Goal: Task Accomplishment & Management: Manage account settings

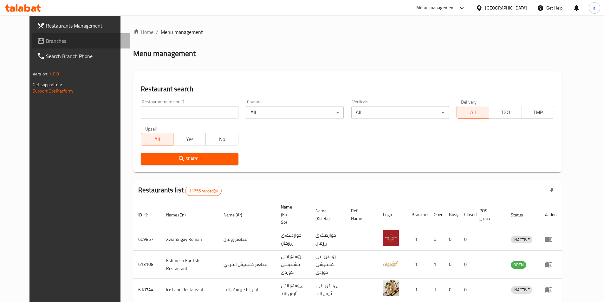
click at [40, 36] on link "Branches" at bounding box center [81, 40] width 98 height 15
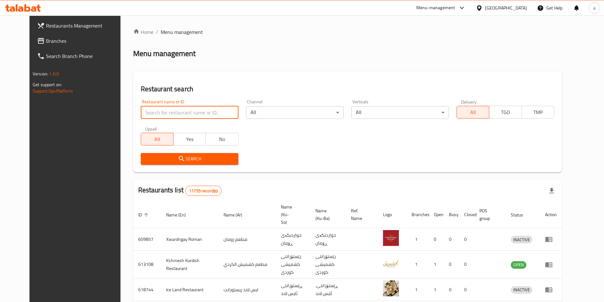
click at [177, 109] on input "search" at bounding box center [190, 112] width 98 height 13
paste input "Fiteey"
type input "Fiteey"
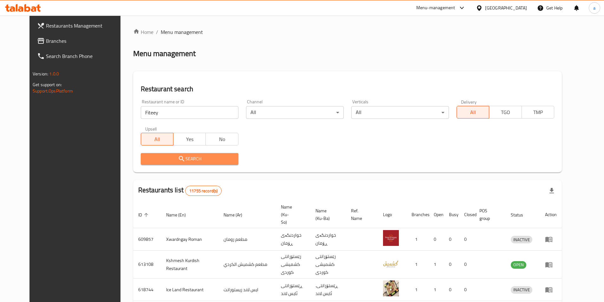
click at [181, 159] on span "Search" at bounding box center [189, 159] width 87 height 8
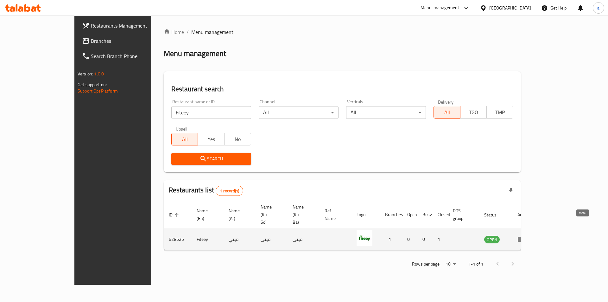
click at [525, 235] on icon "enhanced table" at bounding box center [522, 239] width 8 height 8
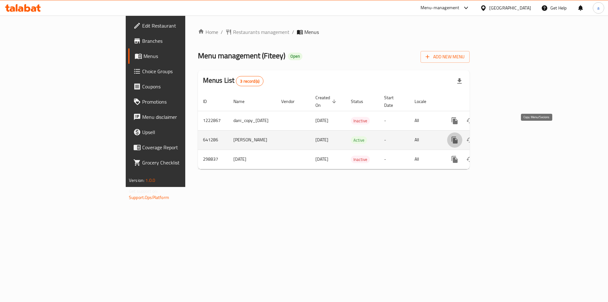
click at [458, 137] on icon "more" at bounding box center [455, 140] width 6 height 7
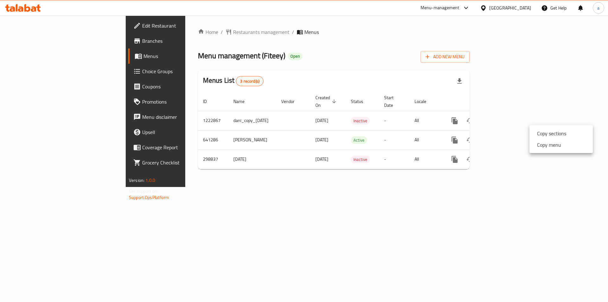
click at [458, 130] on div at bounding box center [304, 151] width 608 height 302
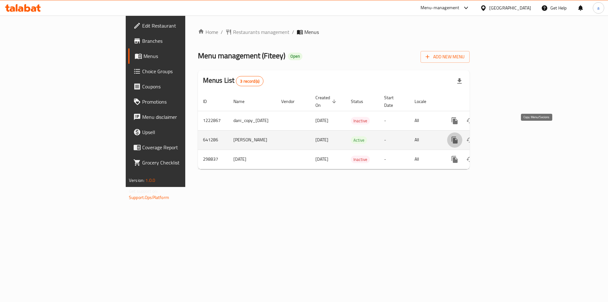
click at [463, 137] on button "more" at bounding box center [454, 139] width 15 height 15
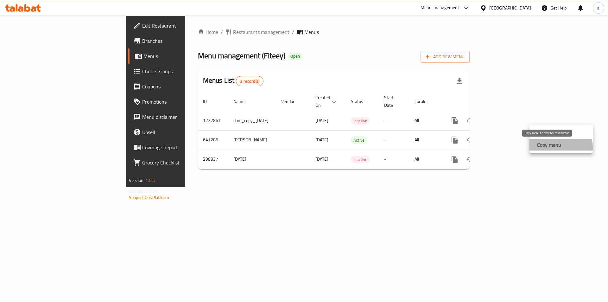
click at [550, 147] on strong "Copy menu" at bounding box center [549, 145] width 24 height 8
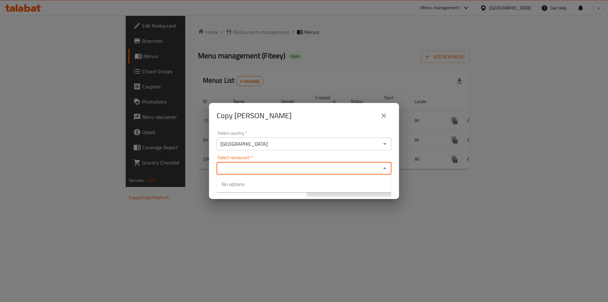
click at [309, 165] on input "Select restaurant   *" at bounding box center [299, 168] width 161 height 9
paste input "Fiteey"
type input "Fiteey"
click at [228, 190] on input "checkbox" at bounding box center [229, 187] width 15 height 15
checkbox input "true"
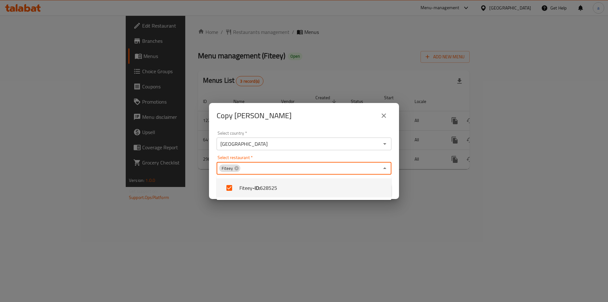
click at [325, 154] on div "Select country   * [GEOGRAPHIC_DATA] Select country * Select restaurant   * Fit…" at bounding box center [304, 163] width 190 height 71
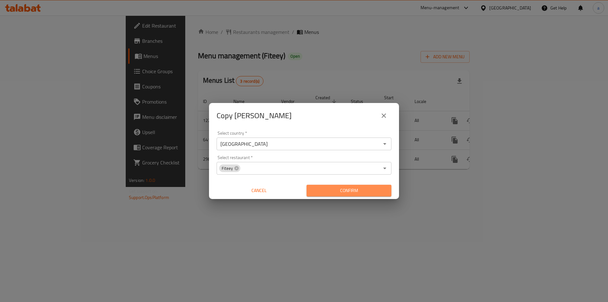
click at [358, 188] on span "Confirm" at bounding box center [349, 191] width 75 height 8
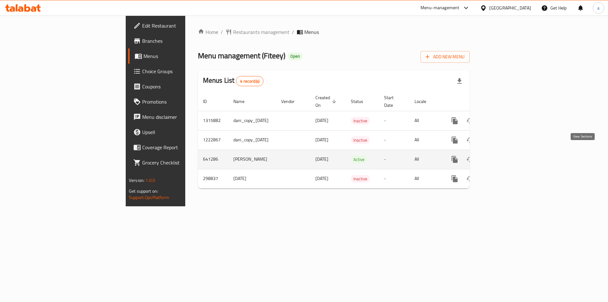
click at [508, 154] on link "enhanced table" at bounding box center [500, 159] width 15 height 15
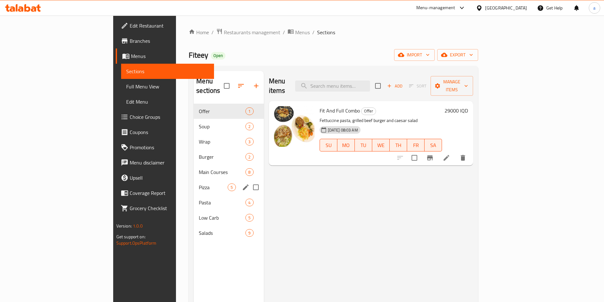
click at [199, 183] on span "Pizza" at bounding box center [213, 187] width 29 height 8
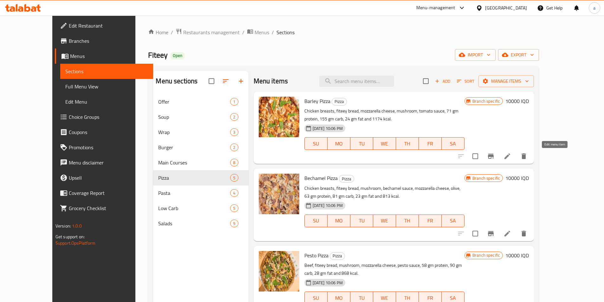
click at [510, 156] on icon at bounding box center [507, 156] width 6 height 6
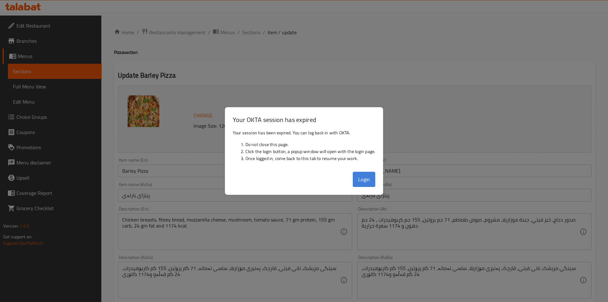
click at [365, 178] on button "Login" at bounding box center [364, 179] width 23 height 15
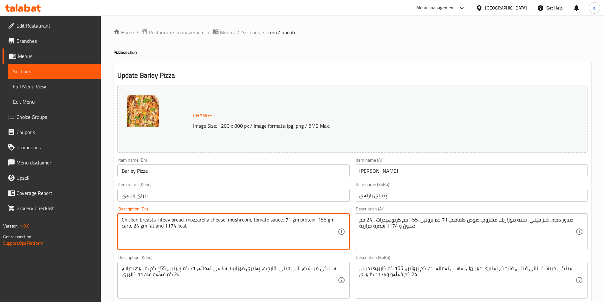
paste textarea "Barley dough, chicken breast, corn, pepper, mushroom, olive, bechamel sauce, pi…"
type textarea "Barley dough, chicken breast, corn, pepper, mushroom, olive, bechamel sauce, pi…"
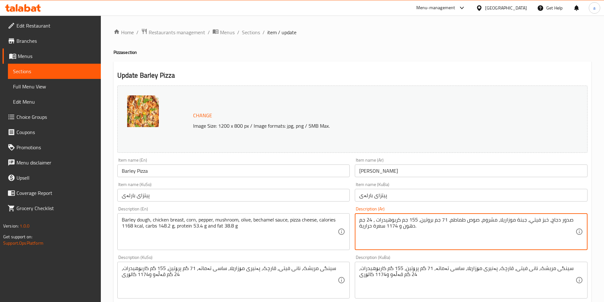
paste textarea "جينة شعير، صدر دجاج، ذرة، فلفل، فطر، زيتون، صلصة بشاميل، جبنة بيتزا، سعرات حرار…"
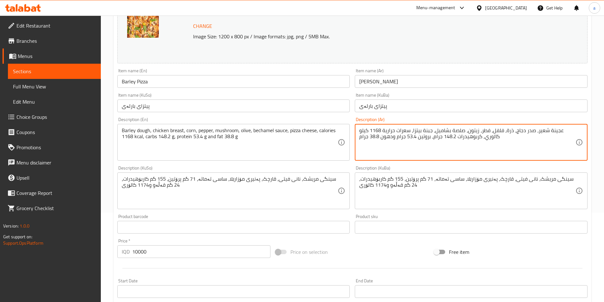
scroll to position [95, 0]
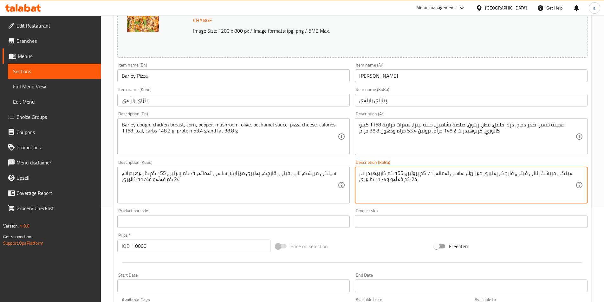
drag, startPoint x: 542, startPoint y: 173, endPoint x: 571, endPoint y: 171, distance: 29.8
click at [492, 174] on textarea "سینگی مریشک، نانی فیتی، قارچک، پەنیری مۆزارێلا، ساسی تەماتە، 71 گم پرۆتین، 155 …" at bounding box center [467, 185] width 216 height 30
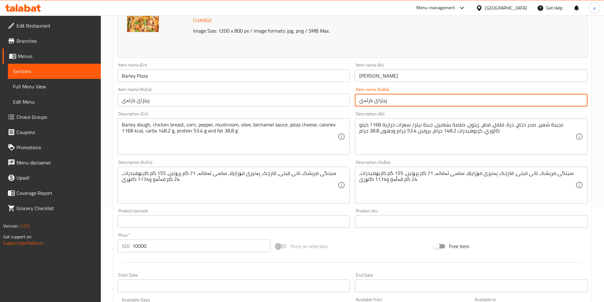
drag, startPoint x: 377, startPoint y: 99, endPoint x: 410, endPoint y: 103, distance: 32.5
click at [410, 103] on input "پیتزای بارلەی" at bounding box center [471, 100] width 233 height 13
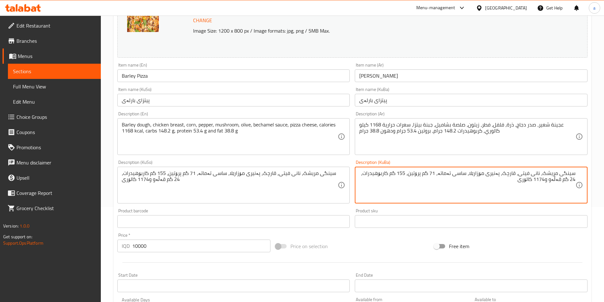
drag, startPoint x: 528, startPoint y: 179, endPoint x: 542, endPoint y: 180, distance: 14.0
click at [542, 180] on textarea "سینگی مریشک، نانی فیتی، قارچک، پەنیری مۆزارێلا، ساسی تەماتە، 71 گم پرۆتین، 155 …" at bounding box center [467, 185] width 216 height 30
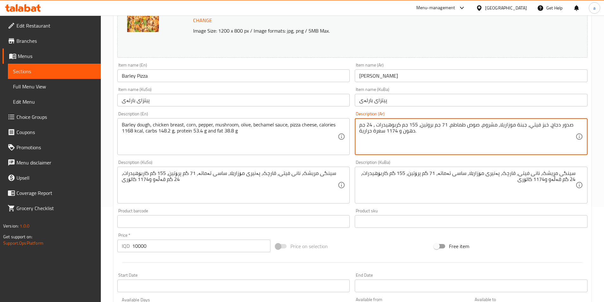
type textarea "صدور دجاج، خبز فيتي، جبنة موزاريلا، مشروم، صوص طماطم، 71 جم بروتين، 155 جم كربو…"
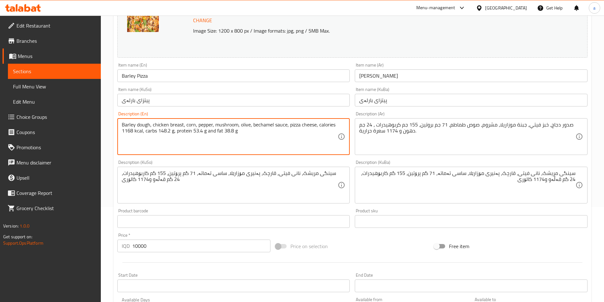
type textarea "Barley dough, chicken breast, corn, pepper, mushroom, olive, bechamel sauce, pi…"
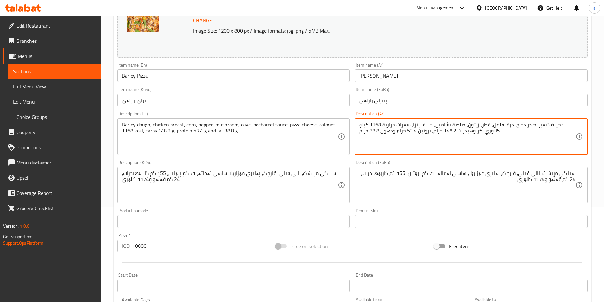
type textarea "عجينة شعير، صدر دجاج، ذرة، فلفل، فطر، زيتون، صلصة بشاميل، جبنة بيتزا، سعرات حرا…"
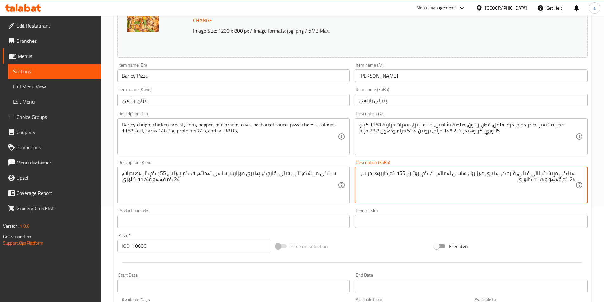
click at [386, 175] on textarea "سینگی مریشک، نانی فیتی، قارچک، پەنیری مۆزارێلا، ساسی تەماتە، 71 گم پرۆتین، 155 …" at bounding box center [467, 185] width 216 height 30
click at [421, 174] on textarea "سینگی مریشک، نانی فیتی، قارچک، پەنیری مۆزارێلا، ساسی تەماتە، 71 گم پرۆتین، 155 …" at bounding box center [467, 185] width 216 height 30
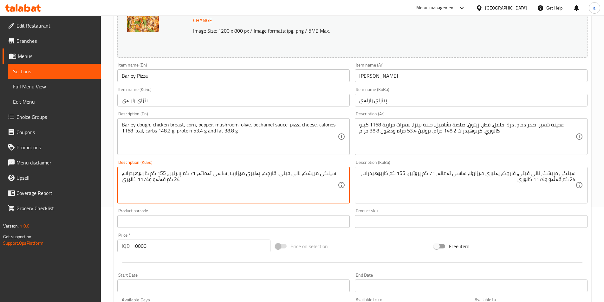
paste textarea "هەویرى جۆ، سینگی مریشک، گەنمەشامی، بیبەر، قارچک، زەیتون، ساسی بەشامێل، پەنیری پ…"
type textarea "هەویرى جۆ، سینگی مریشک، گەنمەشامی، بیبەر، قارچک، زەیتون، ساسی بەشامێل، پەنیری پ…"
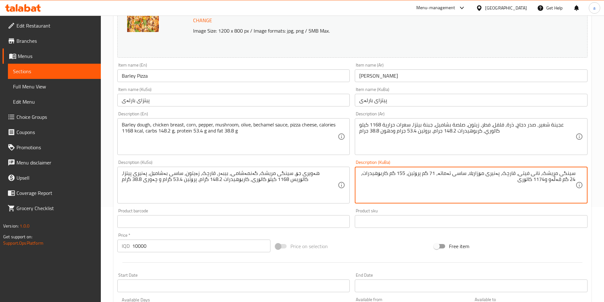
paste textarea "هەویرى جۆ، سینگی مریشک، گەنمەشامی، بیبەر، قارچک، زەیتون، ساسی بەشامێل، پەنیری پ…"
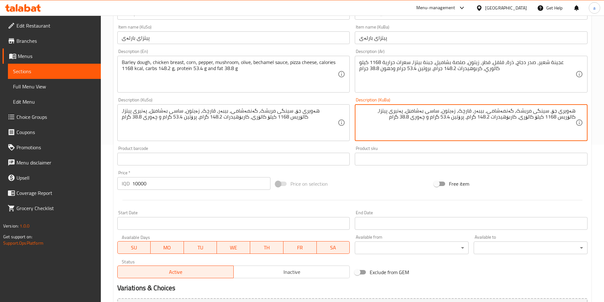
scroll to position [228, 0]
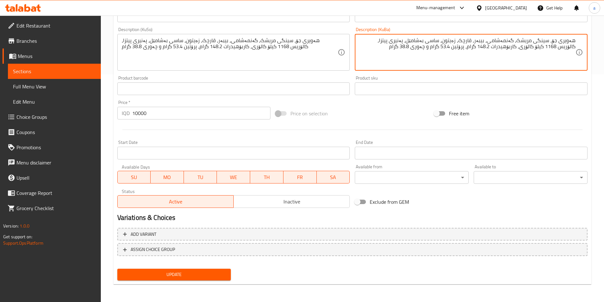
type textarea "هەویرى جۆ، سینگی مریشک، گەنمەشامی، بیبەر، قارچک، زەیتون، ساسی بەشامێل، پەنیری پ…"
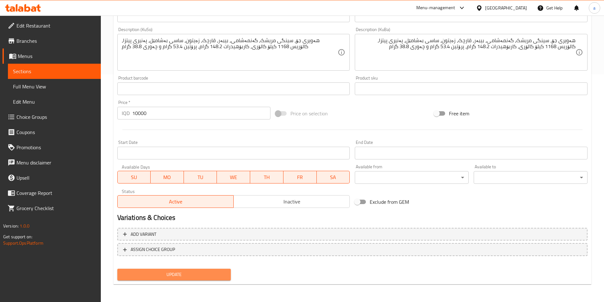
click at [197, 275] on span "Update" at bounding box center [174, 275] width 104 height 8
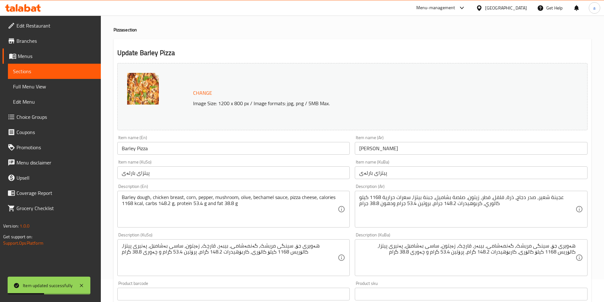
scroll to position [95, 0]
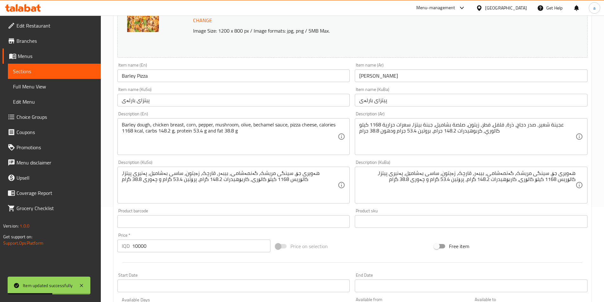
click at [433, 152] on div "عجينة شعير، صدر دجاج، ذرة، فلفل، فطر، زيتون، صلصة بشاميل، جبنة بيتزا، سعرات حرا…" at bounding box center [471, 136] width 233 height 37
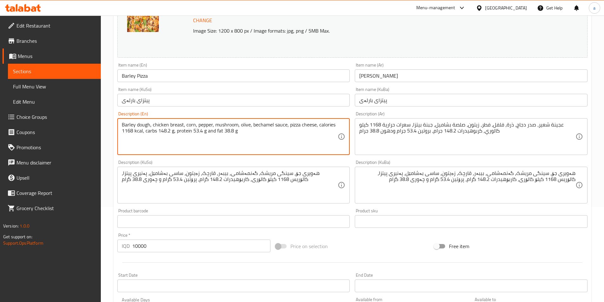
click at [54, 71] on span "Sections" at bounding box center [54, 71] width 83 height 8
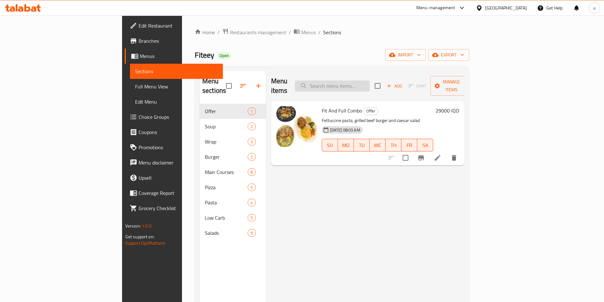
click at [365, 80] on input "search" at bounding box center [332, 85] width 75 height 11
paste input "Pesto pizza"
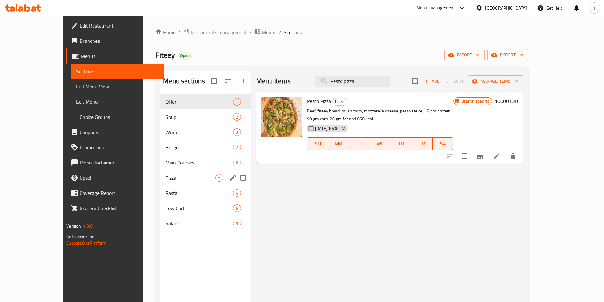
type input "Pesto pizza"
click at [165, 179] on span "Pizza" at bounding box center [190, 178] width 50 height 8
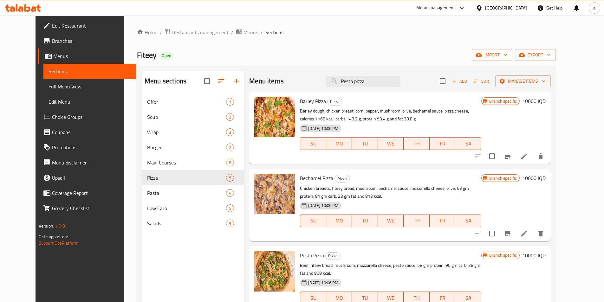
click at [519, 101] on span "Branch specific" at bounding box center [502, 101] width 33 height 6
click at [519, 102] on span "Branch specific" at bounding box center [502, 101] width 33 height 6
click at [519, 98] on span "Branch specific" at bounding box center [502, 101] width 33 height 6
click at [511, 153] on icon "Branch-specific-item" at bounding box center [507, 156] width 8 height 8
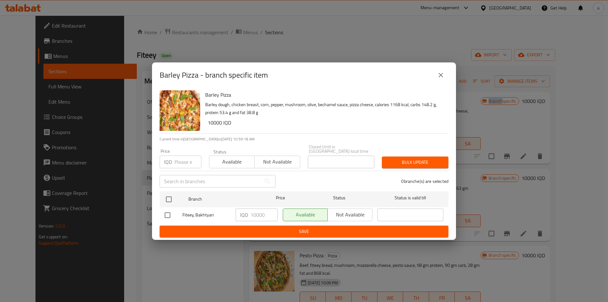
click at [444, 77] on icon "close" at bounding box center [441, 75] width 8 height 8
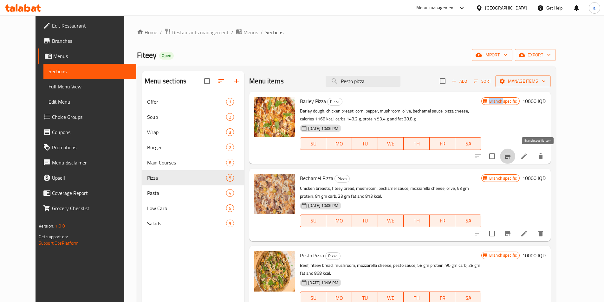
click at [515, 155] on button "Branch-specific-item" at bounding box center [507, 156] width 15 height 15
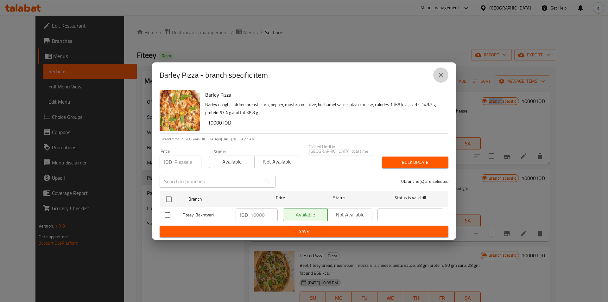
click at [438, 76] on icon "close" at bounding box center [441, 75] width 8 height 8
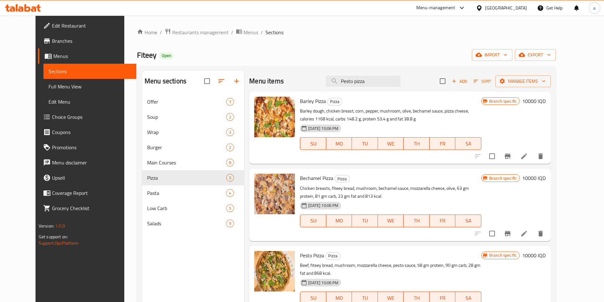
click at [405, 109] on p "Barley dough, chicken breast, corn, pepper, mushroom, olive, bechamel sauce, pi…" at bounding box center [390, 115] width 181 height 16
click at [528, 158] on icon at bounding box center [524, 156] width 8 height 8
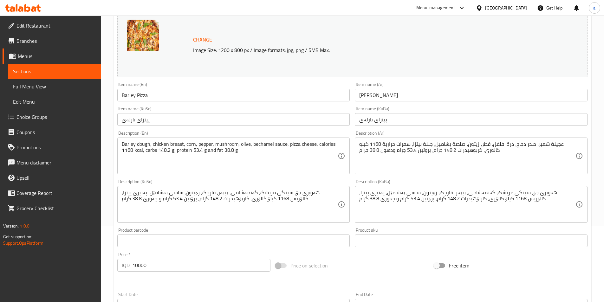
scroll to position [95, 0]
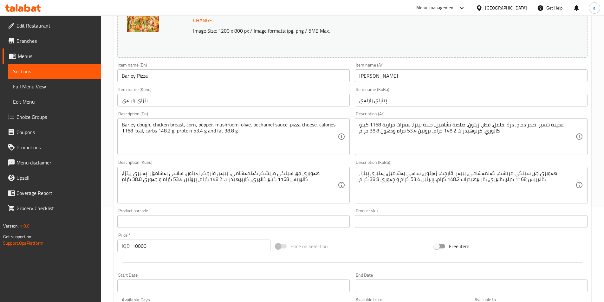
click at [48, 70] on span "Sections" at bounding box center [54, 71] width 83 height 8
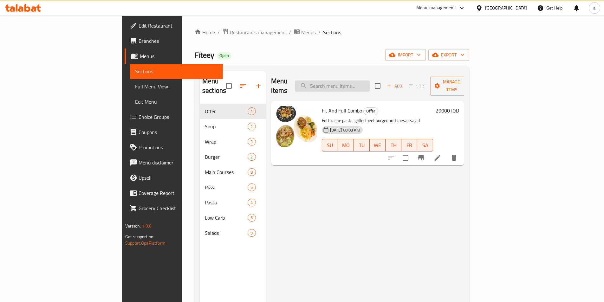
click at [361, 80] on input "search" at bounding box center [332, 85] width 75 height 11
paste input "Pesto pizza"
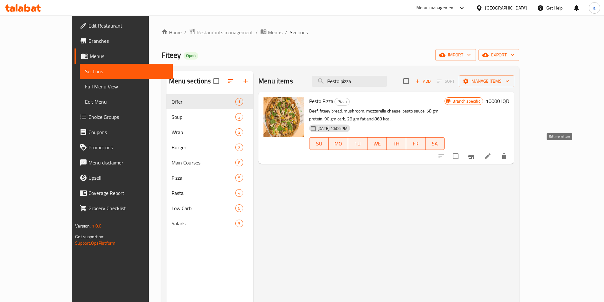
type input "Pesto pizza"
click at [491, 152] on icon at bounding box center [488, 156] width 8 height 8
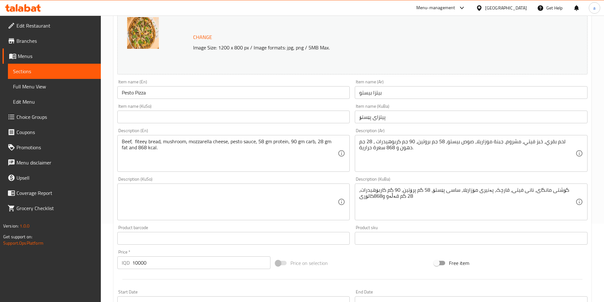
scroll to position [95, 0]
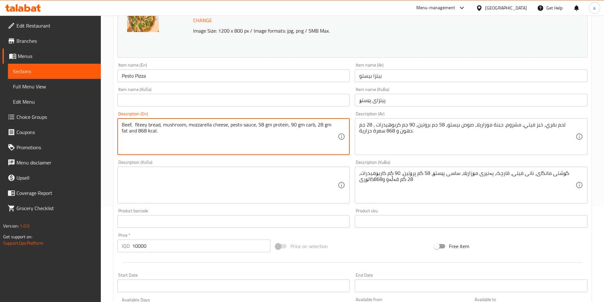
paste textarea "[PERSON_NAME] dough, chicken breast, corn, pepper, mushroom, olive, pesto sauce…"
type textarea "Barley dough, chicken breast, corn, pepper, mushroom, olive, pesto sauce, pizza…"
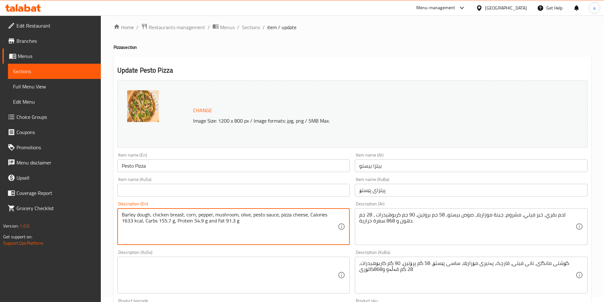
scroll to position [0, 0]
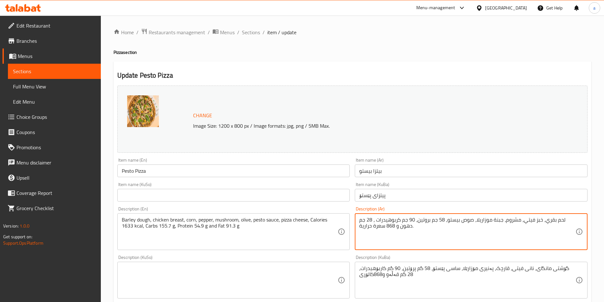
paste textarea "عجينة شعير، صدر دجاج، ذرة، فلفل، فطر، زيتون، صلصة بيستو، جبنة بيتزا، سعرات حرار…"
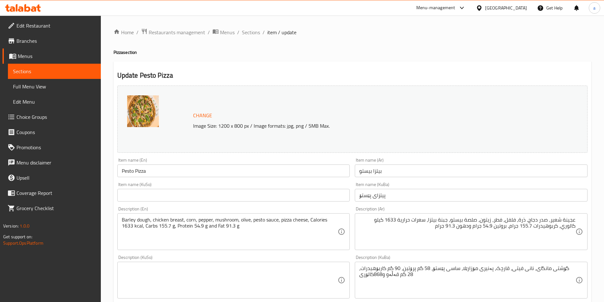
click at [578, 222] on div "عجينة شعير، صدر دجاج، ذرة، فلفل، فطر، زيتون، صلصة بيستو، جبنة بيتزا، سعرات حرار…" at bounding box center [471, 231] width 233 height 37
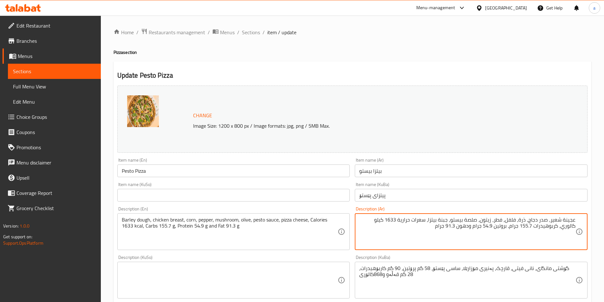
click at [575, 228] on div "عجينة شعير، صدر دجاج، ذرة، فلفل، فطر، زيتون، صلصة بيستو، جبنة بيتزا، سعرات حرار…" at bounding box center [471, 231] width 233 height 37
click at [572, 225] on textarea "عجينة شعير، صدر دجاج، ذرة، فلفل، فطر، زيتون، صلصة بيستو، جبنة بيتزا، سعرات حرار…" at bounding box center [467, 232] width 216 height 30
click at [414, 241] on textarea "عجينة شعير، صدر دجاج، ذرة، فلفل، فطر، زيتون، صلصة بيستو، جبنة بيتزا، سعرات حرار…" at bounding box center [467, 232] width 216 height 30
type textarea "عجينة شعير، صدر دجاج، ذرة، فلفل، فطر، زيتون، صلصة بيستو، جبنة بيتزا، سعرات حرار…"
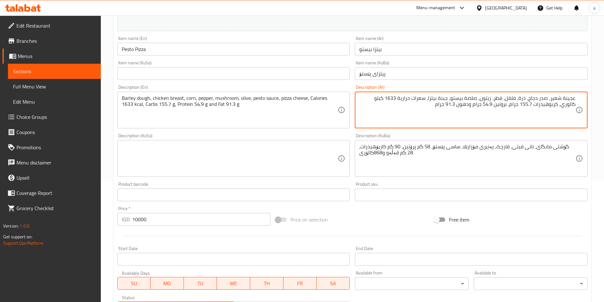
scroll to position [190, 0]
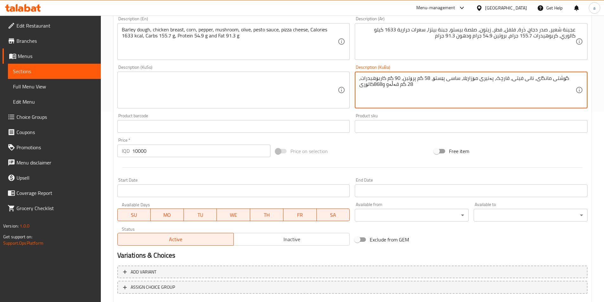
paste textarea "هەویرى جۆ، سینگی مریشک، گەنمەشامی، بیبەر، قارچک، زەیتون، ساسی پێستۆ، پەنیری پیت…"
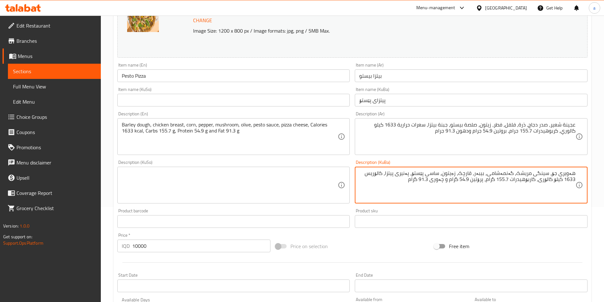
type textarea "هەویرى جۆ، سینگی مریشک، گەنمەشامی، بیبەر، قارچک، زەیتون، ساسی پێستۆ، پەنیری پیت…"
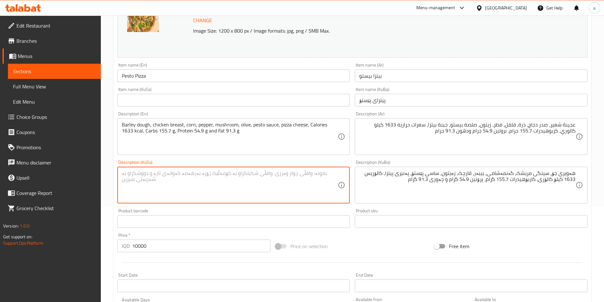
click at [313, 177] on textarea at bounding box center [230, 185] width 216 height 30
paste textarea "هەویرى جۆ، سینگی مریشک، گەنمەشامی، بیبەر، قارچک، زەیتون، ساسی پێستۆ، پەنیری پیت…"
type textarea "هەویرى جۆ، سینگی مریشک، گەنمەشامی، بیبەر، قارچک، زەیتون، ساسی پێستۆ، پەنیری پیت…"
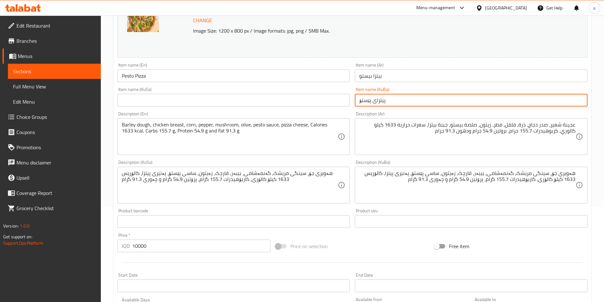
drag, startPoint x: 401, startPoint y: 102, endPoint x: 337, endPoint y: 103, distance: 64.0
click at [337, 103] on div "Change Image Size: 1200 x 800 px / Image formats: jpg, png / 5MB Max. Item name…" at bounding box center [352, 165] width 475 height 355
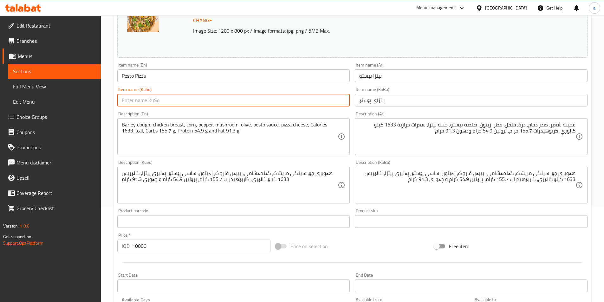
click at [293, 103] on input "text" at bounding box center [233, 100] width 233 height 13
paste input "پیتزای پێستۆ"
type input "پیتزای پێستۆ"
click at [277, 89] on div "Item name (KuSo) پیتزای پێستۆ Item name (KuSo)" at bounding box center [233, 96] width 233 height 19
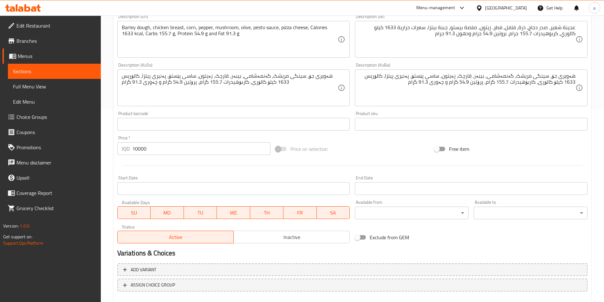
scroll to position [228, 0]
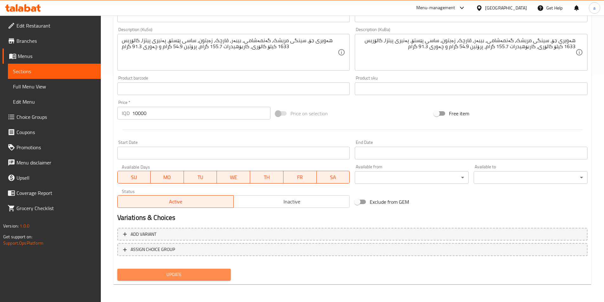
click at [197, 273] on span "Update" at bounding box center [174, 275] width 104 height 8
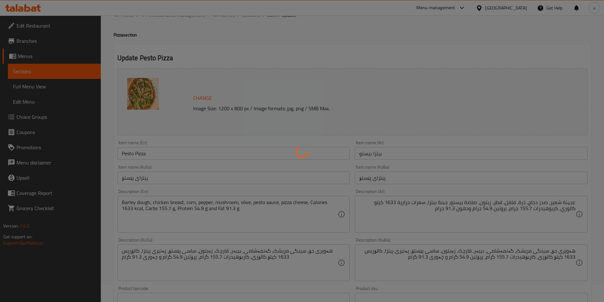
scroll to position [0, 0]
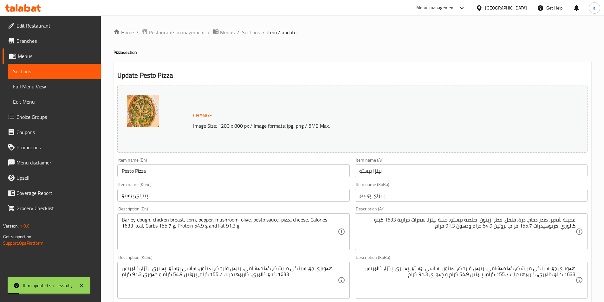
click at [52, 69] on span "Sections" at bounding box center [54, 71] width 83 height 8
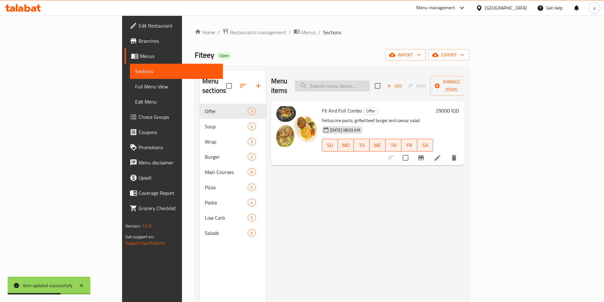
click at [369, 80] on input "search" at bounding box center [332, 85] width 75 height 11
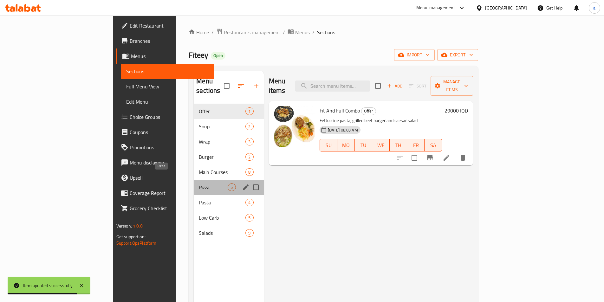
click at [199, 183] on span "Pizza" at bounding box center [213, 187] width 29 height 8
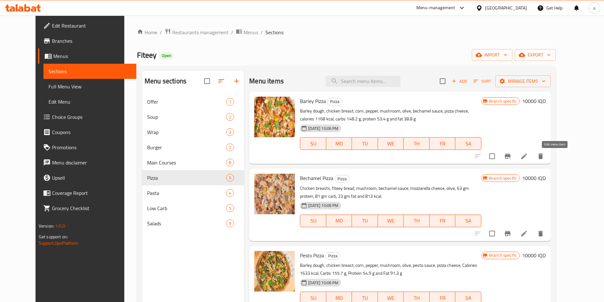
click at [528, 156] on icon at bounding box center [524, 156] width 8 height 8
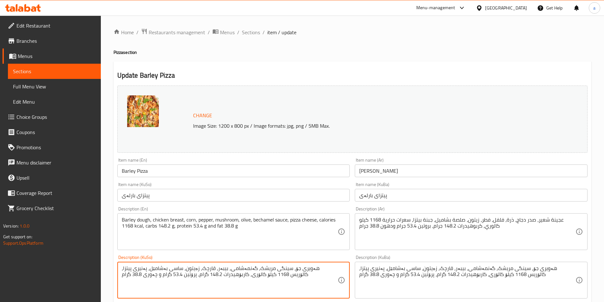
paste textarea "ەماتە، [PERSON_NAME]، کالۆريس 1048 کیلۆ کالۆری، کاربۆهیدرات 151.2 گرام، پرۆتین …"
type textarea "هەویرى جۆ، سینگی مریشک، گەنمەشامی، بیبەر، قارچک، زەیتون، ساسی تەماتە، پەنیری پی…"
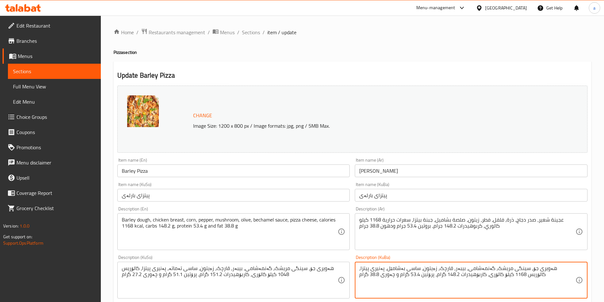
paste textarea "ەماتە، [PERSON_NAME]، کالۆريس 1048 کیلۆ کالۆری، کاربۆهیدرات 151.2 گرام، پرۆتین …"
type textarea "هەویرى جۆ، سینگی مریشک، گەنمەشامی، بیبەر، قارچک، زەیتون، ساسی تەماتە، پەنیری پی…"
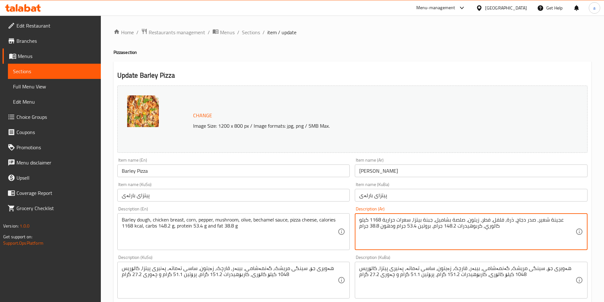
paste textarea "ماطم، جبنة بيتزا، سعرات حرارية 1048 كيلو كالوري، كربوهيدرات 151.2 جرام، بروتين …"
type textarea "عجينة شعير، صدر دجاج، ذرة، فلفل، فطر، زيتون، صلصة طماطم، جبنة بيتزا، سعرات حرار…"
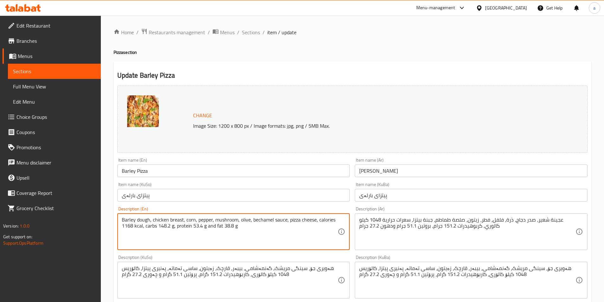
paste textarea "tomato sauce, pizza cheese, Calories 1048 kcal, Carbs 151.2 g, Protein 51.1 g a…"
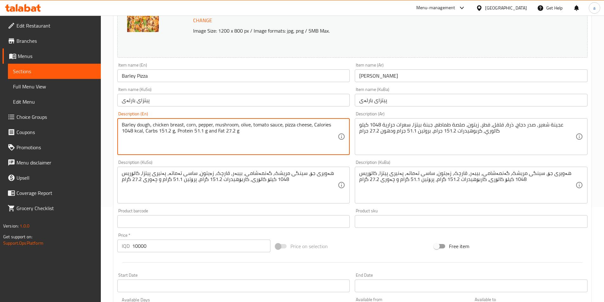
scroll to position [228, 0]
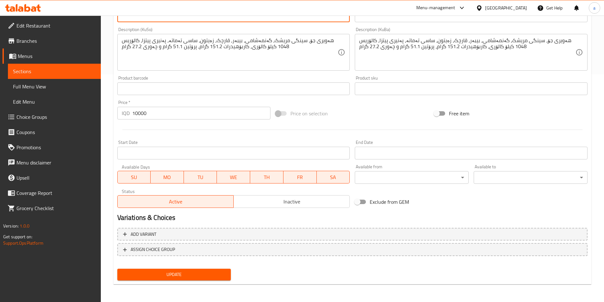
type textarea "Barley dough, chicken breast, corn, pepper, mushroom, olive, tomato sauce, pizz…"
click at [174, 273] on span "Update" at bounding box center [174, 275] width 104 height 8
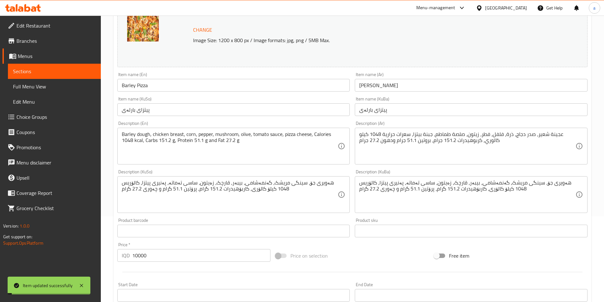
scroll to position [95, 0]
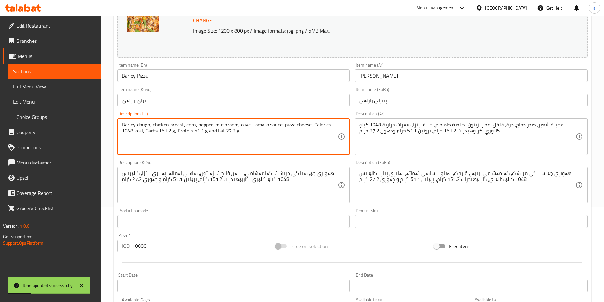
drag, startPoint x: 121, startPoint y: 132, endPoint x: 112, endPoint y: 124, distance: 11.9
click at [257, 136] on textarea "Barley dough, chicken breast, corn, pepper, mushroom, olive, tomato sauce, pizz…" at bounding box center [230, 137] width 216 height 30
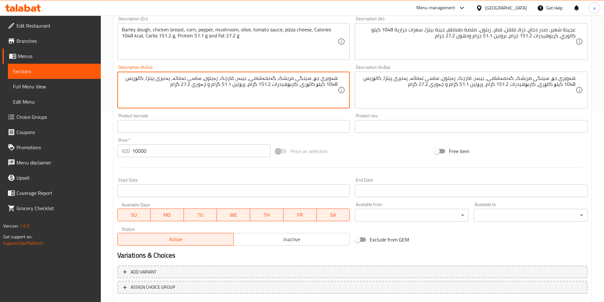
scroll to position [228, 0]
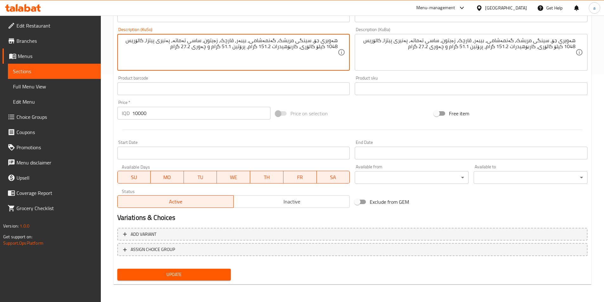
click at [205, 272] on span "Update" at bounding box center [174, 275] width 104 height 8
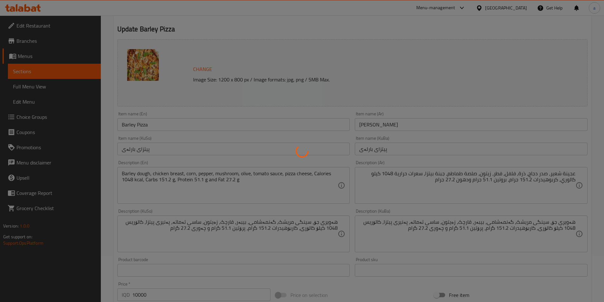
scroll to position [38, 0]
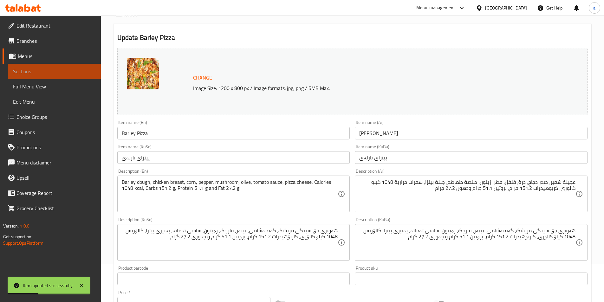
click at [49, 68] on span "Sections" at bounding box center [54, 71] width 83 height 8
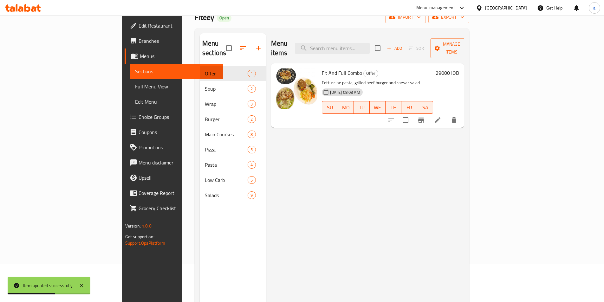
click at [385, 36] on div "Menu items Add Sort Manage items" at bounding box center [367, 48] width 193 height 30
click at [369, 43] on input "search" at bounding box center [332, 48] width 75 height 11
paste input "Mix pizza"
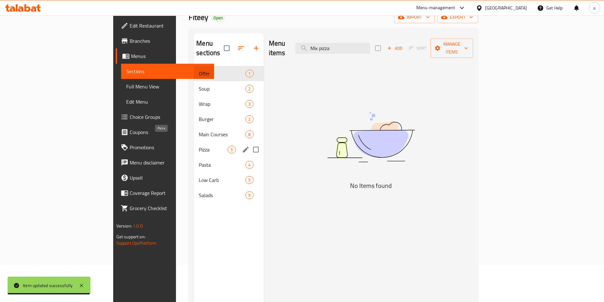
click at [199, 146] on span "Pizza" at bounding box center [213, 150] width 29 height 8
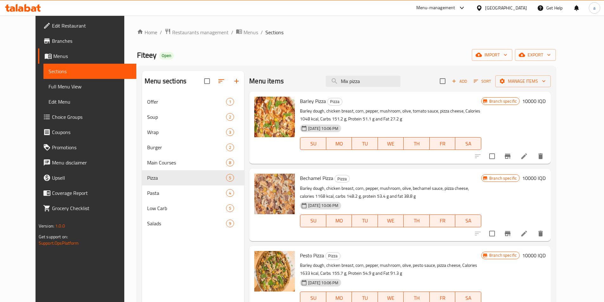
drag, startPoint x: 382, startPoint y: 79, endPoint x: 328, endPoint y: 86, distance: 53.7
click at [327, 89] on div "Menu items Mix pizza Add Sort Manage items" at bounding box center [399, 81] width 301 height 21
paste input "Beef"
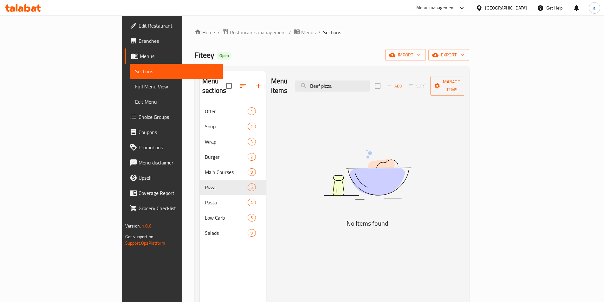
click at [386, 62] on div "Home / Restaurants management / Menus / Sections Fiteey Open import export Menu…" at bounding box center [332, 203] width 274 height 350
click at [334, 117] on div "Menu items Beef pizza Add Sort Manage items No Items found" at bounding box center [365, 222] width 198 height 302
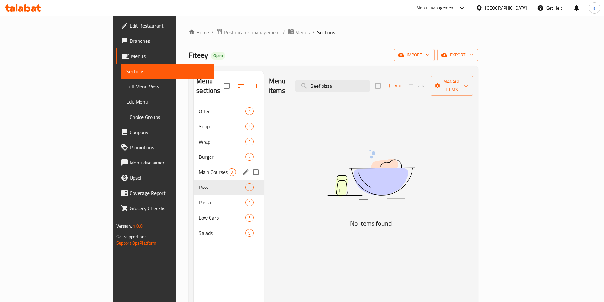
click at [199, 168] on span "Main Courses" at bounding box center [213, 172] width 29 height 8
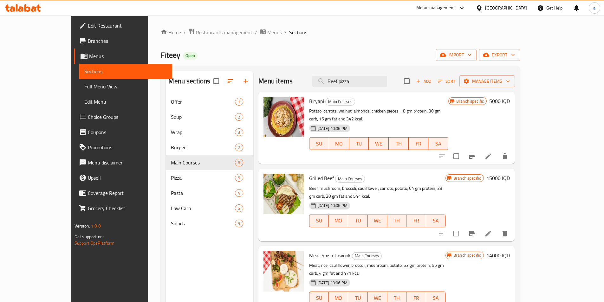
drag, startPoint x: 383, startPoint y: 82, endPoint x: 307, endPoint y: 91, distance: 76.2
click at [307, 91] on div "Menu items Beef pizza Add Sort Manage items Biryani Main Courses Potato, carrot…" at bounding box center [384, 222] width 262 height 302
paste input "Tuna"
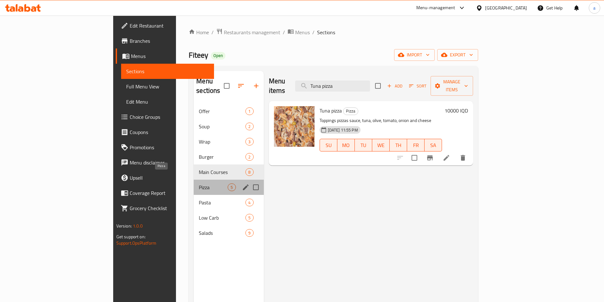
click at [199, 183] on span "Pizza" at bounding box center [213, 187] width 29 height 8
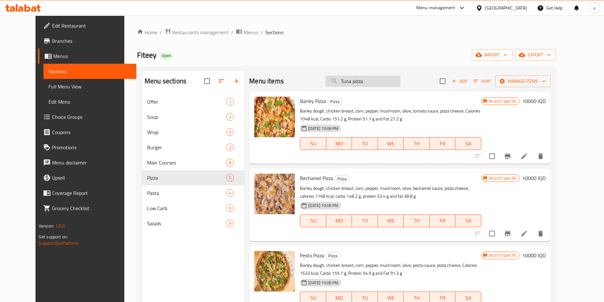
click at [380, 82] on input "Tuna pizza" at bounding box center [362, 81] width 75 height 11
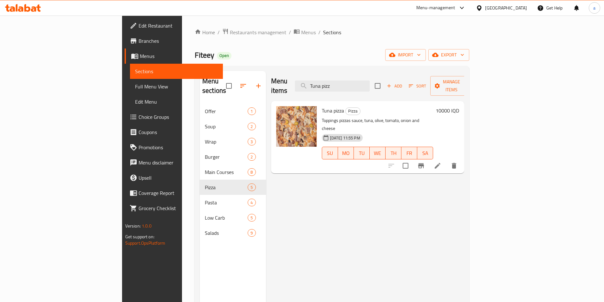
type input "Tuna pizz"
click at [441, 162] on icon at bounding box center [437, 166] width 8 height 8
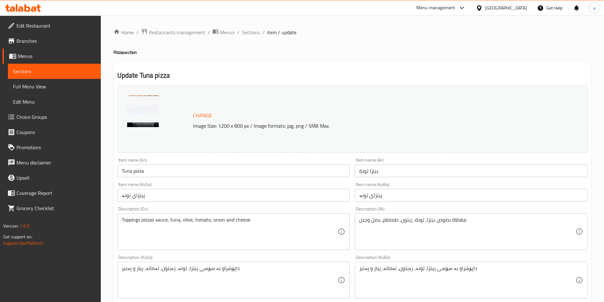
scroll to position [95, 0]
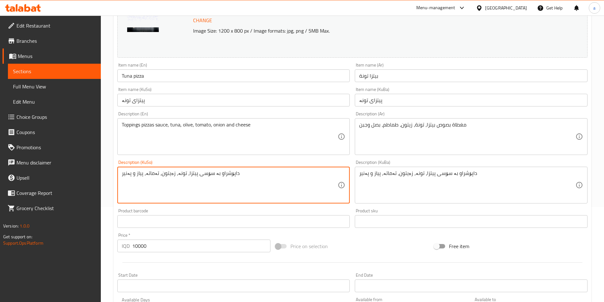
paste textarea "هەویرى جۆ، تونە، تەماتە، پیاز، ساسی تەماتە، پەنیری پیتزا، کالۆريس 1080 کیلۆ کال…"
type textarea "هەویرى جۆ، تونە، تەماتە، پیاز، ساسی تەماتە، پەنیری پیتزا، کالۆريس 1080 کیلۆ کال…"
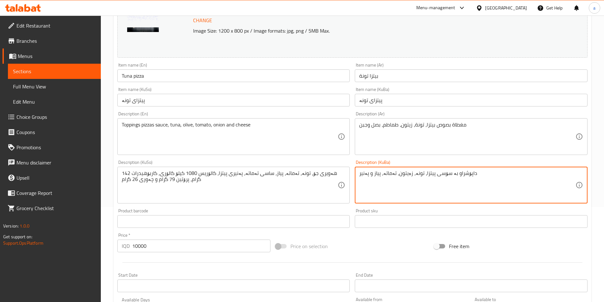
paste textarea "هەویرى جۆ، تونە، تەماتە، پیاز، ساسی تەماتە، پەنیری پیتزا، کالۆريس 1080 کیلۆ کال…"
type textarea "هەویرى جۆ، تونە، تەماتە، پیاز، ساسی تەماتە، پەنیری پیتزا، کالۆريس 1080 کیلۆ کال…"
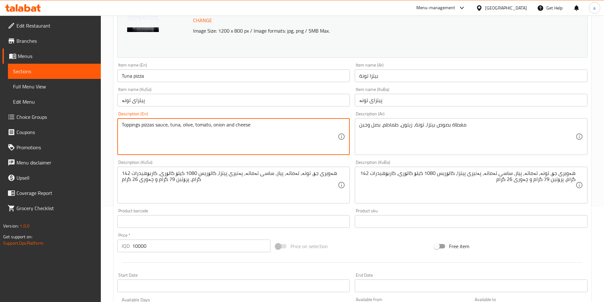
paste textarea "Barley dough, Tuna, tomato, onion, tomato sauce, pizza cheese, Calories 1080 kc…"
type textarea "Barley dough, Tuna, tomato, onion, tomato sauce, pizza cheese, Calories 1080 kc…"
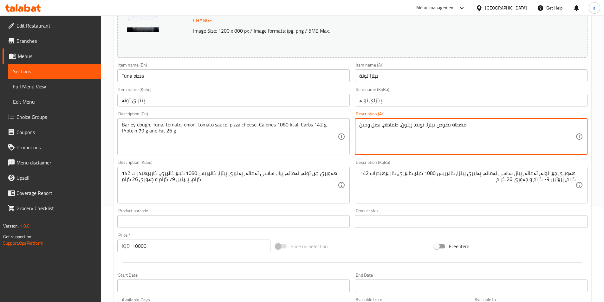
paste textarea "عجينة شعير، تونة، طماطم، بصل، صلصة طماطم، جبنة بيتزا، سعرات حرارية 1080 كيلو كا…"
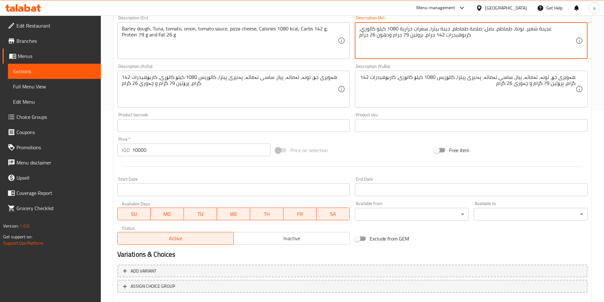
scroll to position [228, 0]
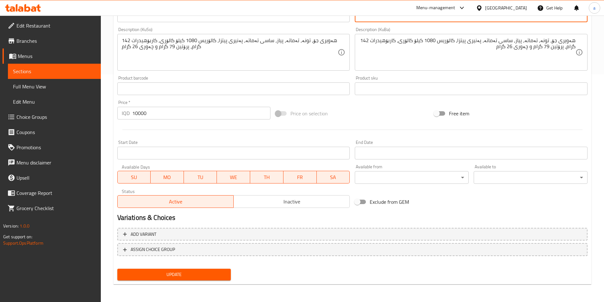
type textarea "عجينة شعير، تونة، طماطم، بصل، صلصة طماطم، جبنة بيتزا، سعرات حرارية 1080 كيلو كا…"
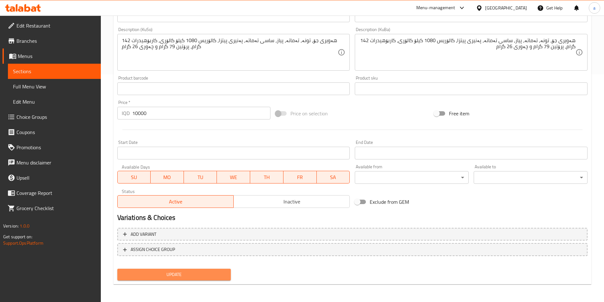
click at [186, 278] on span "Update" at bounding box center [174, 275] width 104 height 8
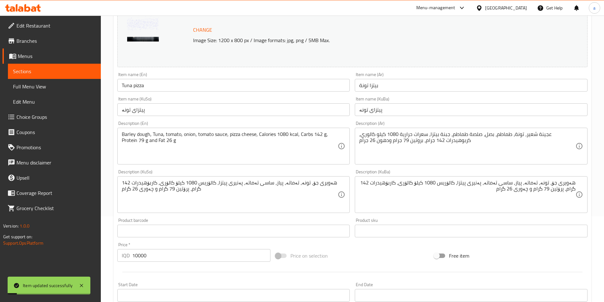
scroll to position [95, 0]
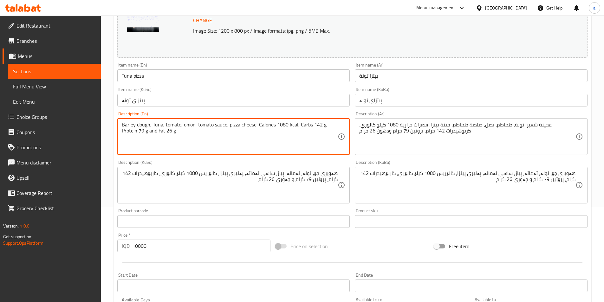
drag, startPoint x: 191, startPoint y: 141, endPoint x: 117, endPoint y: 127, distance: 75.8
paste textarea "tuna, tomato, onion, tomato sauce, pizza cheese, calories 1080 kcal, carbs 142 …"
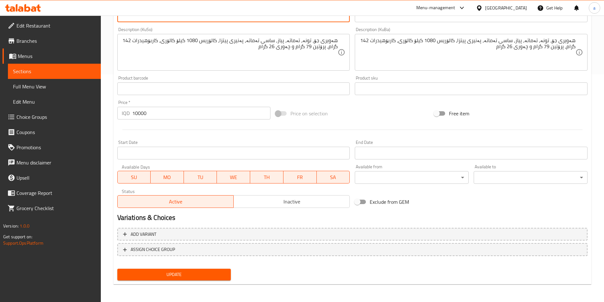
type textarea "Barley dough, tuna, tomato, onion, tomato sauce, pizza cheese, calories 1080 kc…"
click at [153, 268] on div "Update" at bounding box center [174, 274] width 119 height 17
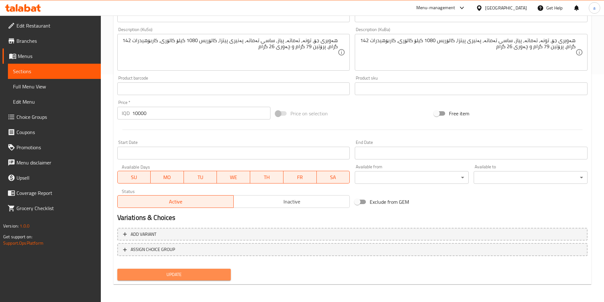
click at [156, 273] on span "Update" at bounding box center [174, 275] width 104 height 8
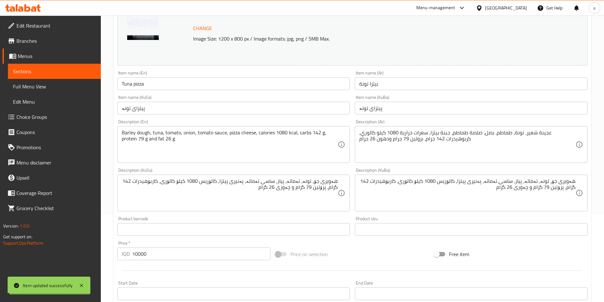
scroll to position [38, 0]
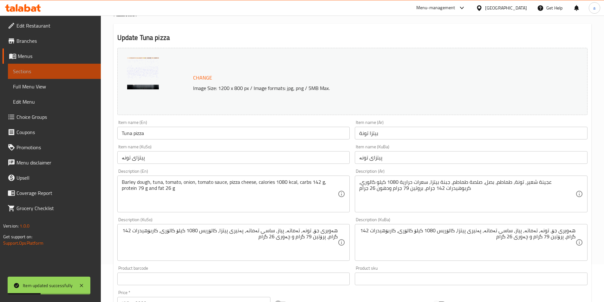
click at [39, 69] on span "Sections" at bounding box center [54, 71] width 83 height 8
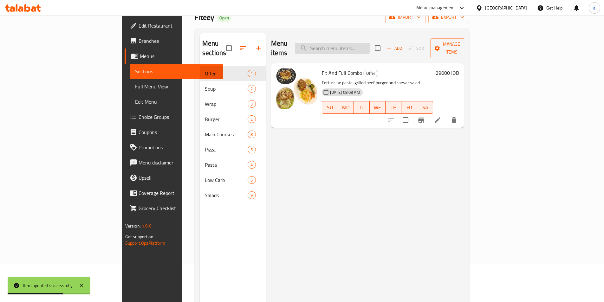
click at [362, 44] on input "search" at bounding box center [332, 48] width 75 height 11
paste input "Shrimp pizza"
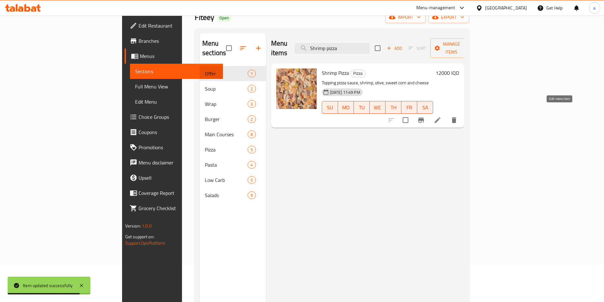
type input "Shrimp pizza"
click at [441, 116] on icon at bounding box center [437, 120] width 8 height 8
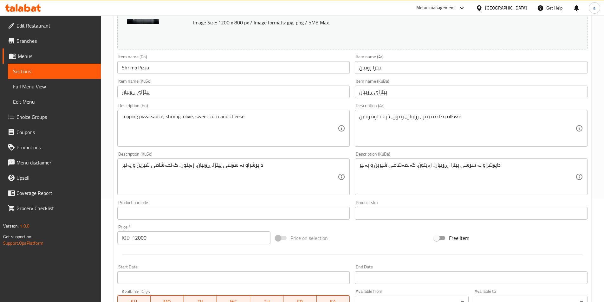
scroll to position [190, 0]
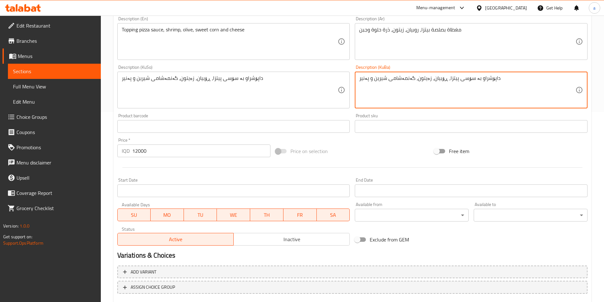
paste textarea "ڕۆبیان، هەویرى جۆ، گەنمەشامی، زەیتون، پەنیر، [PERSON_NAME]، کالۆريس 1175 کیلۆ ک…"
type textarea "ڕۆبیان، هەویرى جۆ، گەنمەشامی، زەیتون، پەنیر، [PERSON_NAME]، کالۆريس 1175 کیلۆ ک…"
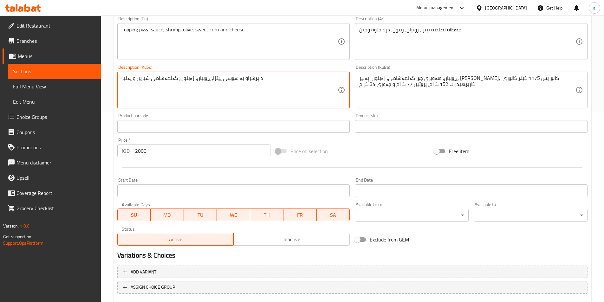
paste textarea "ڕۆبیان، هەویرى جۆ، گەنمەشامی، زەیتون، پەنیر، [PERSON_NAME]، کالۆريس 1175 کیلۆ ک…"
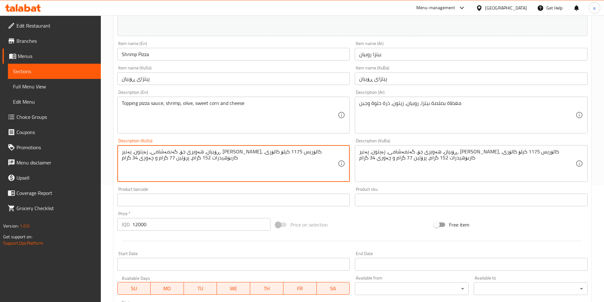
scroll to position [95, 0]
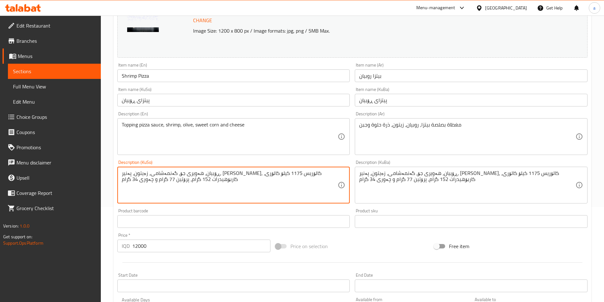
type textarea "ڕۆبیان، هەویرى جۆ، گەنمەشامی، زەیتون، پەنیر، [PERSON_NAME]، کالۆريس 1175 کیلۆ ک…"
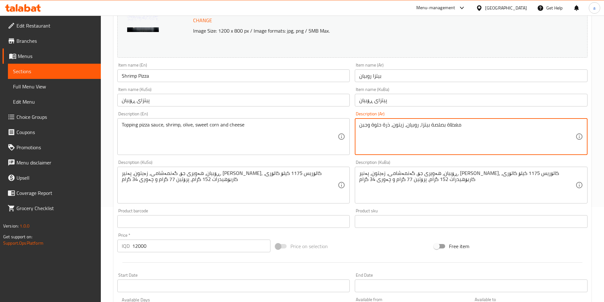
paste textarea "روبيان، عجينة شعير، ذرة، زيتون، جبنة، صلصة، سعرات حرارية 1175 كيلو كالوري، كربو…"
type textarea "روبيان، عجينة شعير، ذرة، زيتون، جبنة، صلصة، سعرات حرارية 1175 كيلو كالوري، كربو…"
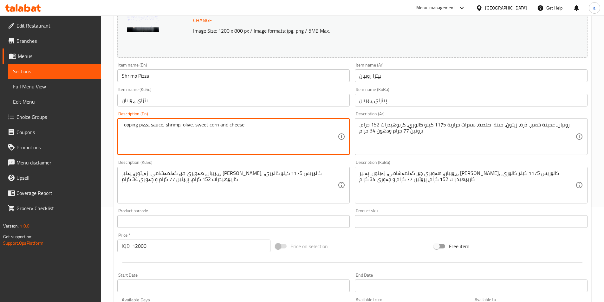
paste textarea "Shrimp, barley dough, corn, olive, cheese, sauce, Calories 1175 kcal, Carbs 152…"
type textarea "Shrimp, barley dough, corn, olive, cheese, sauce, Calories 1175 kcal, Carbs 152…"
click at [395, 153] on div "روبيان، عجينة شعير، ذرة، زيتون، جبنة، صلصة، سعرات حرارية 1175 كيلو كالوري، كربو…" at bounding box center [471, 136] width 233 height 37
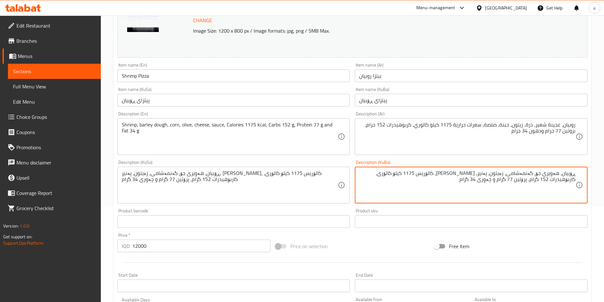
click at [339, 182] on icon at bounding box center [341, 185] width 8 height 8
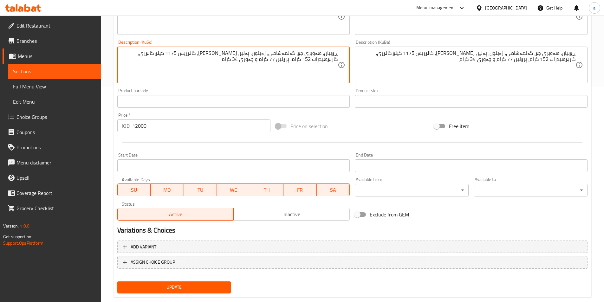
scroll to position [228, 0]
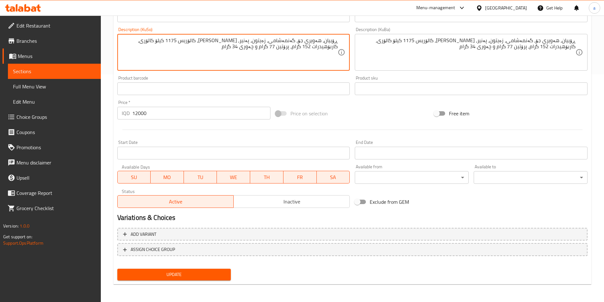
click at [160, 277] on span "Update" at bounding box center [174, 275] width 104 height 8
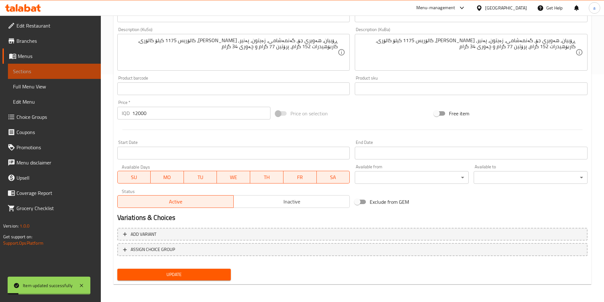
click at [34, 73] on span "Sections" at bounding box center [54, 71] width 83 height 8
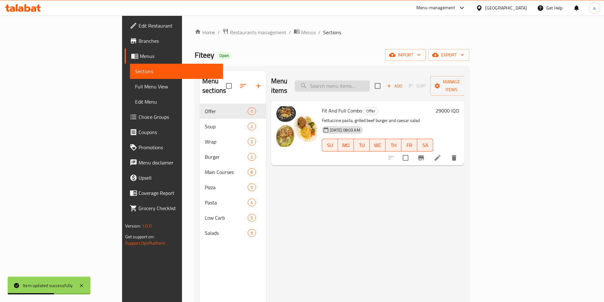
click at [355, 80] on input "search" at bounding box center [332, 85] width 75 height 11
paste input "Grilled chicken"
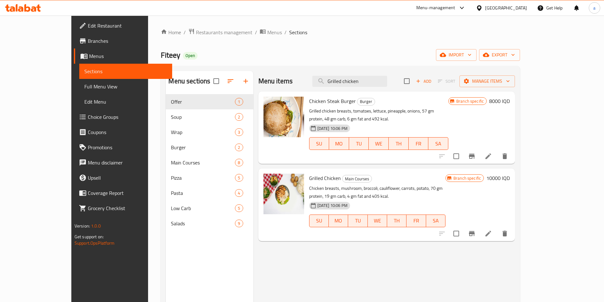
type input "Grilled chicken"
click at [492, 230] on icon at bounding box center [488, 234] width 8 height 8
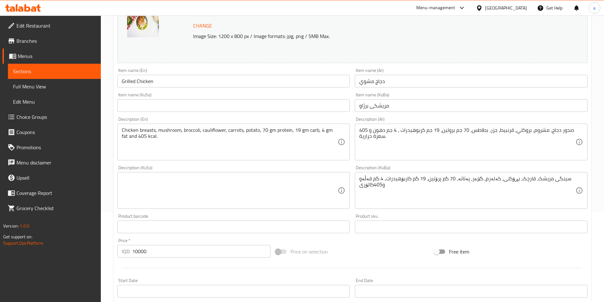
scroll to position [95, 0]
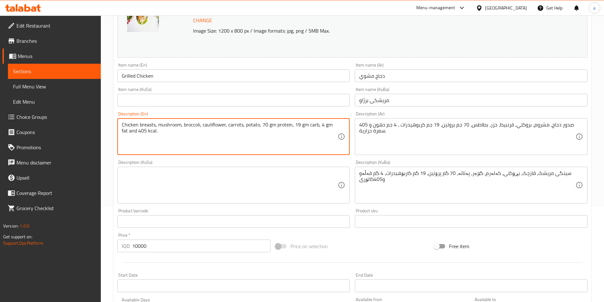
paste textarea ", broccoli, cauliflower, carrot, potato, corn, mushroom sauce, Calories 480 kca…"
type textarea "Chicken breast, broccoli, cauliflower, carrot, potato, corn, mushroom sauce, Ca…"
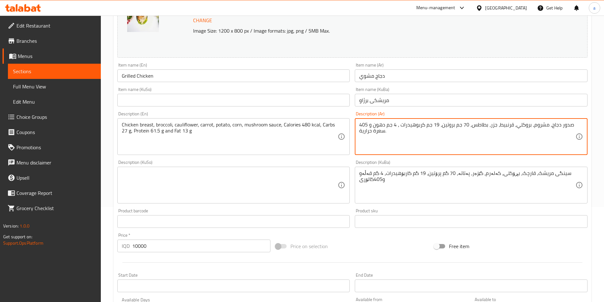
paste textarea "ر دجاج، بروكلي، قرنبيط، جزر، بطاطس، ذرة، صلصة فطر، سعرات حرارية 480 كيلو كالوري…"
type textarea "صدر دجاج، بروكلي، قرنبيط، جزر، بطاطس، ذرة، صلصة فطر، سعرات حرارية 480 كيلو كالو…"
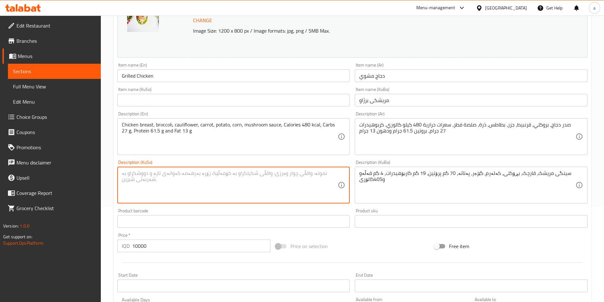
click at [232, 176] on textarea at bounding box center [230, 185] width 216 height 30
paste textarea "سینگی مریشک، بڕۆکلی، قەڕنابیت، گێزەر، پەتاتە، گەنمەشامی، ساسی قارچک، کالۆريس 48…"
type textarea "سینگی مریشک، بڕۆکلی، قەڕنابیت، گێزەر، پەتاتە، گەنمەشامی، ساسی قارچک، کالۆريس 48…"
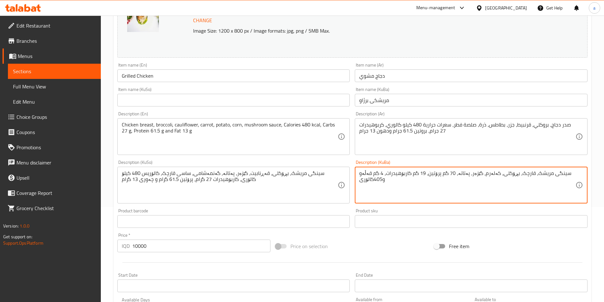
paste textarea "بڕۆکلی، قەڕنابیت، گێزەر، پەتاتە، گەنمەشامی، ساسی قارچک، کالۆريس 480 کیلۆ کالۆری…"
type textarea "سینگی مریشک، بڕۆکلی، قەڕنابیت، گێزەر، پەتاتە، گەنمەشامی، ساسی قارچک، کالۆريس 48…"
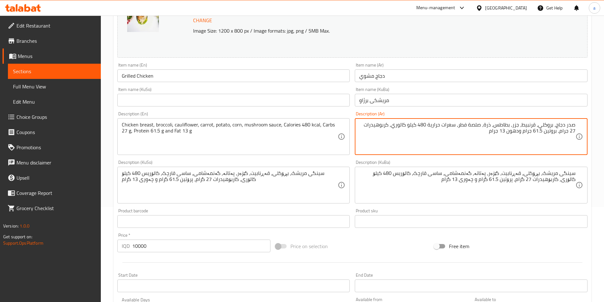
click at [508, 131] on textarea "صدر دجاج، بروكلي، قرنبيط، جزر، بطاطس، ذرة، صلصة فطر، سعرات حرارية 480 كيلو كالو…" at bounding box center [467, 137] width 216 height 30
click at [510, 128] on textarea "صدر دجاج، بروكلي، قرنبيط، جزر، بطاطس، ذرة، صلصة فطر، سعرات حرارية 480 كيلو كالو…" at bounding box center [467, 137] width 216 height 30
click at [511, 136] on textarea "صدر دجاج، بروكلي، قرنبيط، جزر، بطاطس، ذرة، صلصة فطر، سعرات حرارية 480 كيلو كالو…" at bounding box center [467, 137] width 216 height 30
drag, startPoint x: 511, startPoint y: 129, endPoint x: 504, endPoint y: 131, distance: 7.3
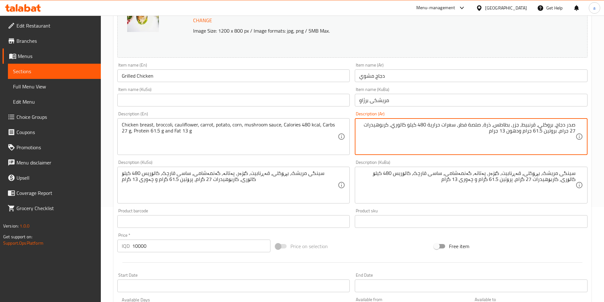
click at [504, 131] on textarea "صدر دجاج، بروكلي، قرنبيط، جزر، بطاطس، ذرة، صلصة فطر، سعرات حرارية 480 كيلو كالو…" at bounding box center [467, 137] width 216 height 30
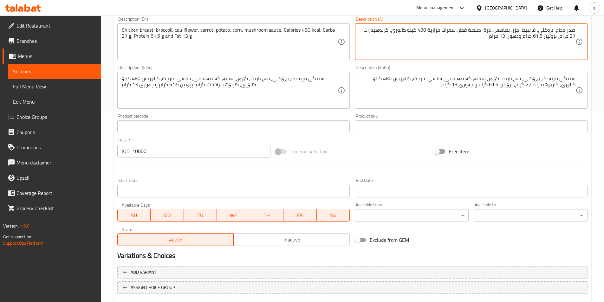
scroll to position [228, 0]
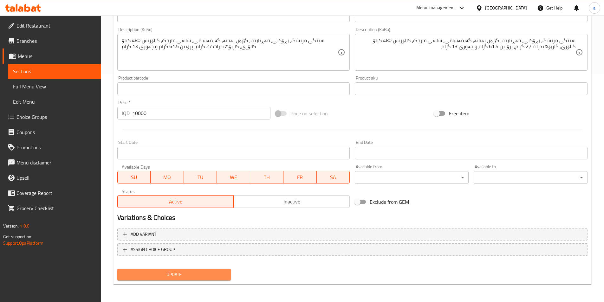
click at [179, 273] on span "Update" at bounding box center [174, 275] width 104 height 8
click at [169, 274] on span "Update" at bounding box center [174, 275] width 104 height 8
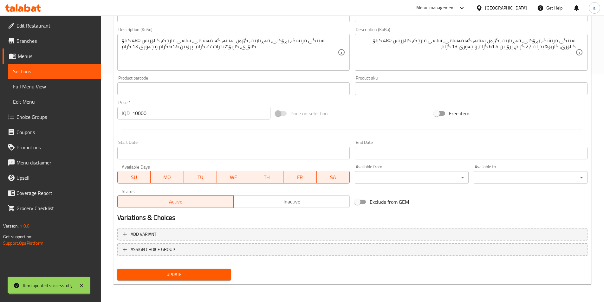
click at [35, 72] on div "Edit Restaurant Branches Menus Sections Full Menu View Edit Menu Choice Groups …" at bounding box center [302, 45] width 604 height 514
click at [35, 72] on span "Sections" at bounding box center [54, 71] width 83 height 8
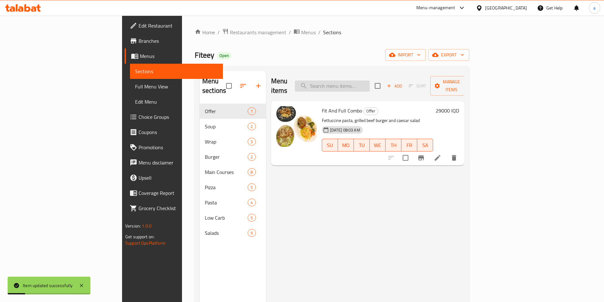
click at [369, 80] on input "search" at bounding box center [332, 85] width 75 height 11
paste input "Grilled beef"
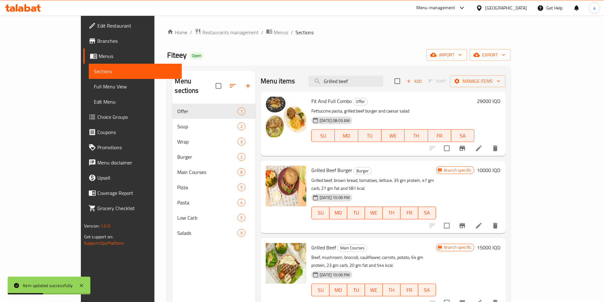
scroll to position [89, 0]
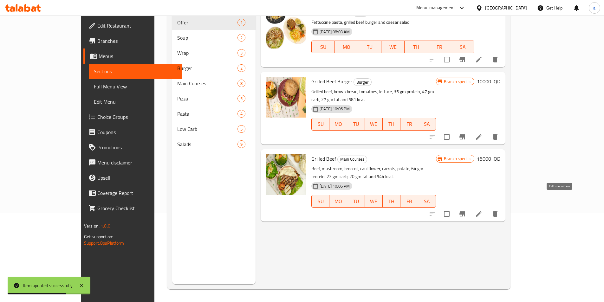
type input "Grilled beef"
click at [482, 210] on icon at bounding box center [479, 214] width 8 height 8
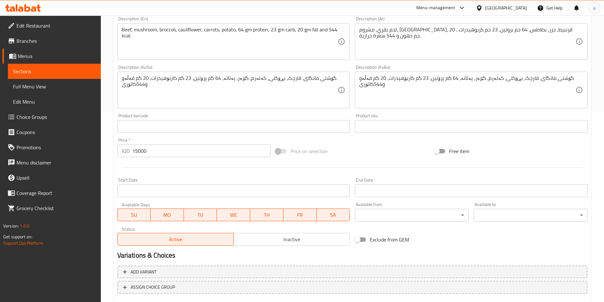
scroll to position [95, 0]
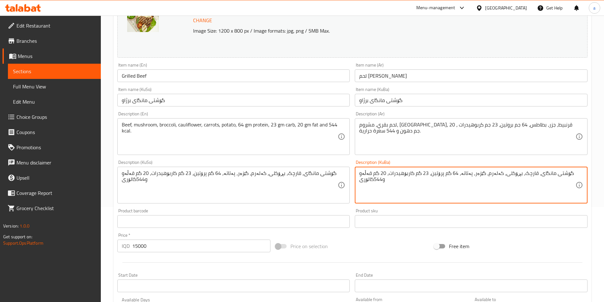
paste textarea "، برنج، بڕۆکلی، قەڕنابیت، گێزەر، پەتاتە، گەنمەشامی، ساسی قارچک، کالۆريس 926 کیل…"
type textarea "گۆشت، برنج، بڕۆکلی، قەڕنابیت، گێزەر، پەتاتە، گەنمەشامی، ساسی قارچک، کالۆريس 926…"
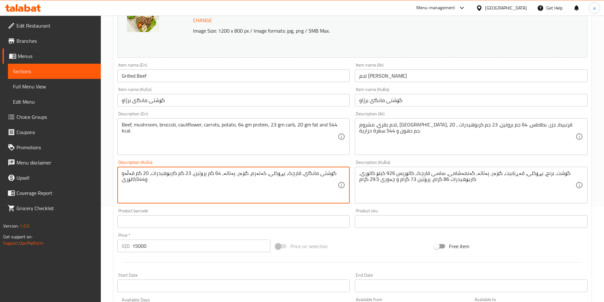
paste textarea "، برنج، بڕۆکلی، قەڕنابیت، گێزەر، پەتاتە، گەنمەشامی، ساسی قارچک، کالۆريس 926 کیل…"
type textarea "گۆشت، برنج، بڕۆکلی، قەڕنابیت، گێزەر، پەتاتە، گەنمەشامی، ساسی قارچک، کالۆريس 926…"
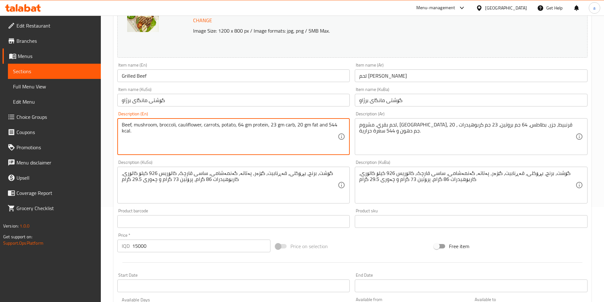
click at [127, 124] on textarea "Beef, mushroom, broccoli, cauliflower, carrots, potato, 64 gm protein, 23 gm ca…" at bounding box center [230, 137] width 216 height 30
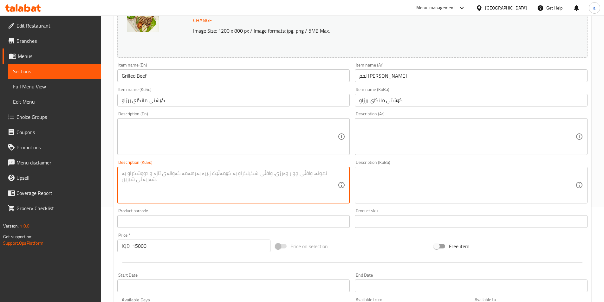
click at [274, 186] on textarea at bounding box center [230, 185] width 216 height 30
paste textarea "گۆشت، برنج، بڕۆکلی، قەڕنابیت، گێزەر، پەتاتە، گەنمەشامی، ساسی قارچک، کالۆريس 926…"
type textarea "گۆشت، برنج، بڕۆکلی، قەڕنابیت، گێزەر، پەتاتە، گەنمەشامی، ساسی قارچک، کالۆريس 926…"
click at [406, 179] on textarea at bounding box center [467, 185] width 216 height 30
paste textarea "گۆشت، برنج، بڕۆکلی، قەڕنابیت، گێزەر، پەتاتە، گەنمەشامی، ساسی قارچک، کالۆريس 926…"
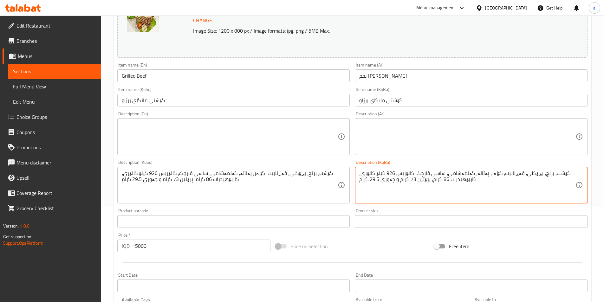
type textarea "گۆشت، برنج، بڕۆکلی، قەڕنابیت، گێزەر، پەتاتە، گەنمەشامی، ساسی قارچک، کالۆريس 926…"
click at [398, 144] on textarea at bounding box center [467, 137] width 216 height 30
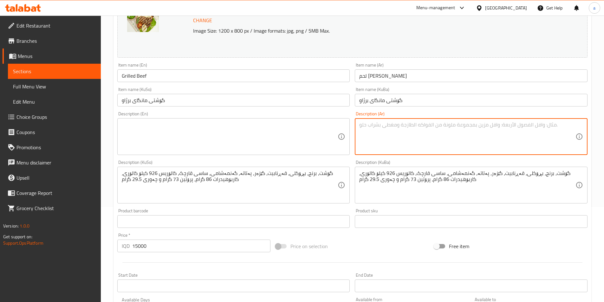
paste textarea "لحم، أرز، بروكلي، قرنبيط، جزر، [GEOGRAPHIC_DATA]، ذرة، صلصة فطر، سعرات حرارية 9…"
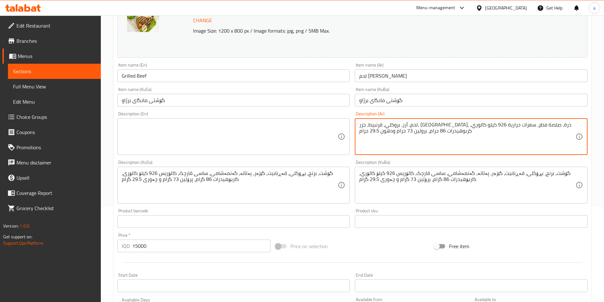
type textarea "لحم، أرز، بروكلي، قرنبيط، جزر، [GEOGRAPHIC_DATA]، ذرة، صلصة فطر، سعرات حرارية 9…"
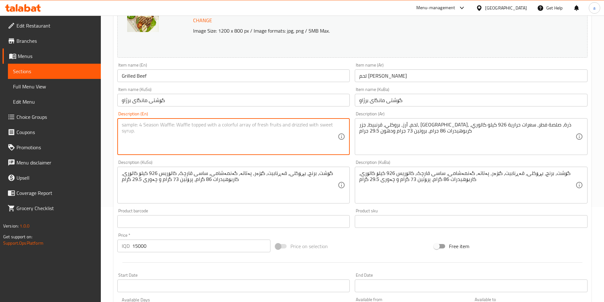
click at [303, 135] on textarea at bounding box center [230, 137] width 216 height 30
paste textarea "Meat, Rice, Broccoli, cauliflower, carrots, potato, corn, mushroom sauce, Calor…"
type textarea "Meat, Rice, Broccoli, cauliflower, carrots, potato, corn, mushroom sauce, Calor…"
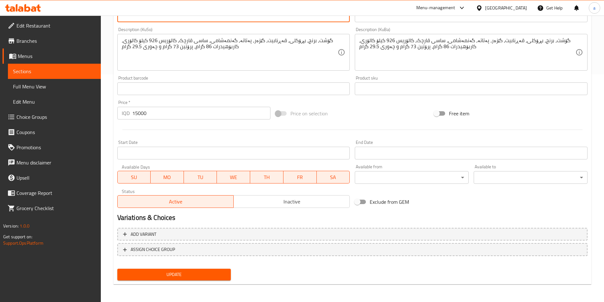
click at [183, 275] on span "Update" at bounding box center [174, 275] width 104 height 8
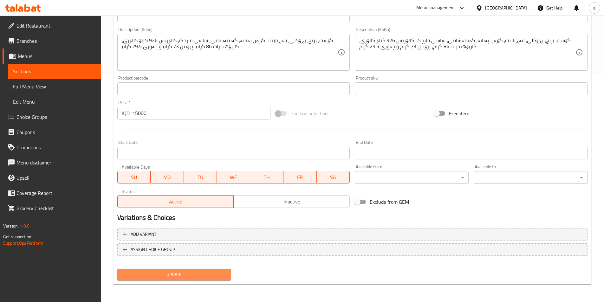
click at [195, 275] on span "Update" at bounding box center [174, 275] width 104 height 8
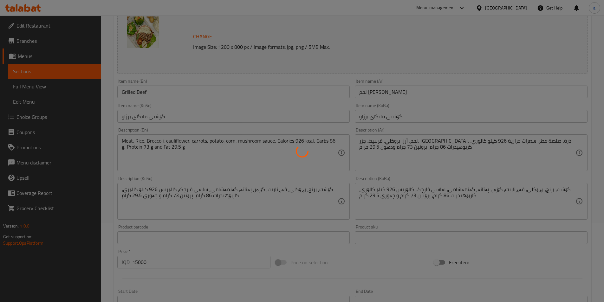
scroll to position [0, 0]
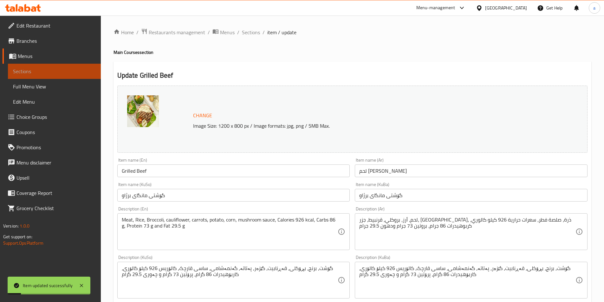
click at [35, 69] on span "Sections" at bounding box center [54, 71] width 83 height 8
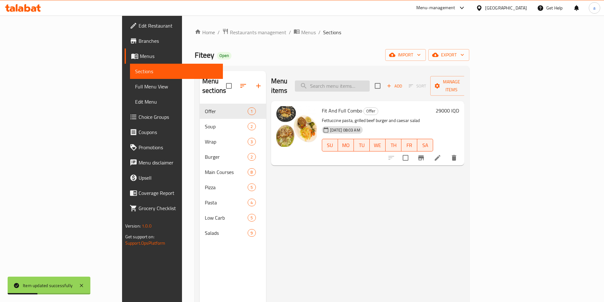
click at [369, 81] on input "search" at bounding box center [332, 85] width 75 height 11
paste input "Chicken medallion"
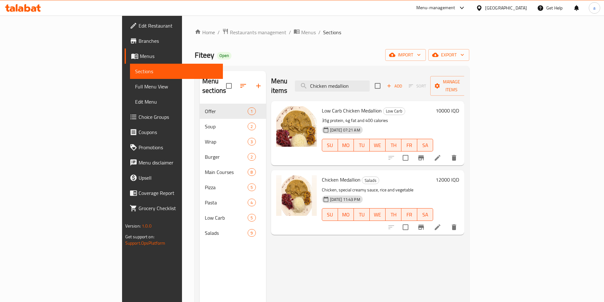
type input "Chicken medallion"
click at [440, 224] on icon at bounding box center [437, 227] width 6 height 6
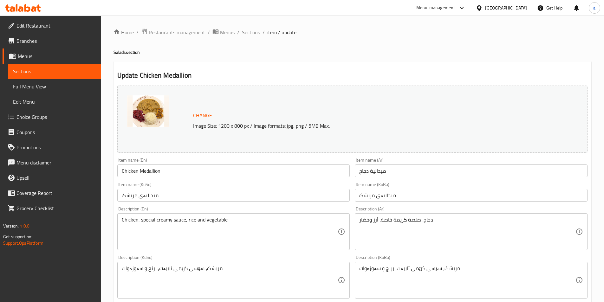
scroll to position [95, 0]
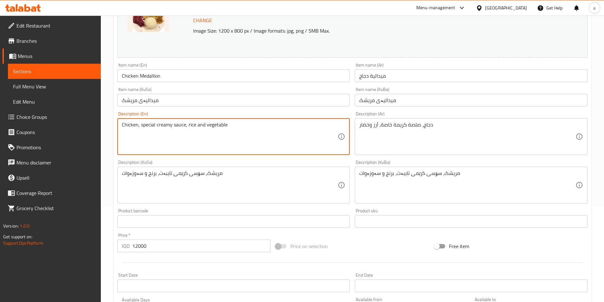
paste textarea "breast, mushroom, corn, cabbage salad, rice, Calories 1133 kcal, Carbs 88.7 g, …"
type textarea "Chicken breast, mushroom, corn, cabbage salad, rice, Calories 1133 kcal, Carbs …"
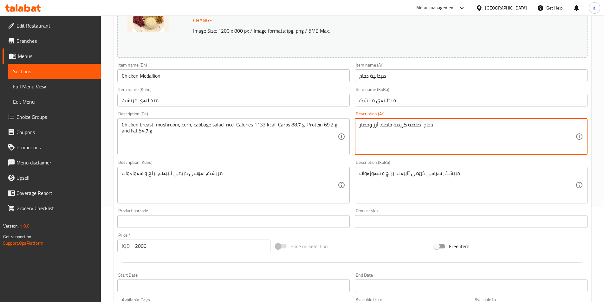
paste textarea "در دجاج، فطر، ذرة، سلطة ملفوف، أرز، سعرات حرارية 1133 كيلو كالوري، كربوهيدرات 8…"
type textarea "صدر دجاج، فطر، ذرة، سلطة ملفوف، أرز، سعرات حرارية 1133 كيلو كالوري، كربوهيدرات …"
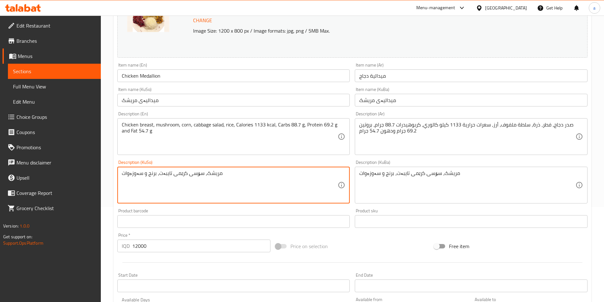
paste textarea "سینگی مریشک، قارچک، گەنمەشامی، زەڵاتەی لەهانە، برنج، کالۆريس 1133 کیلۆ کالۆری، …"
type textarea "سینگی مریشک، قارچک، گەنمەشامی، زەڵاتەی لەهانە، برنج، کالۆريس 1133 کیلۆ کالۆری، …"
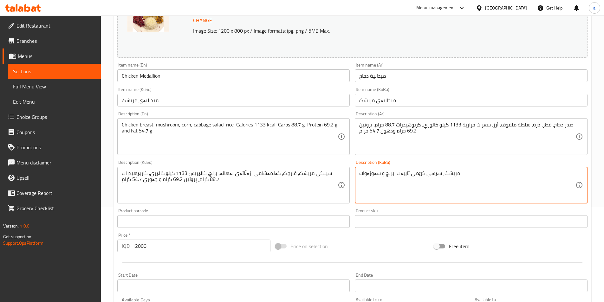
paste textarea "سینگی مریشک، قارچک، گەنمەشامی، زەڵاتەی لەهانە، برنج، کالۆريس 1133 کیلۆ کالۆری، …"
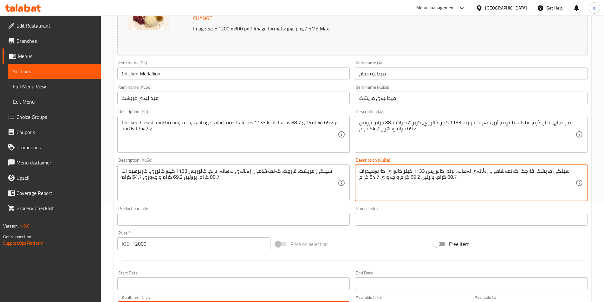
scroll to position [228, 0]
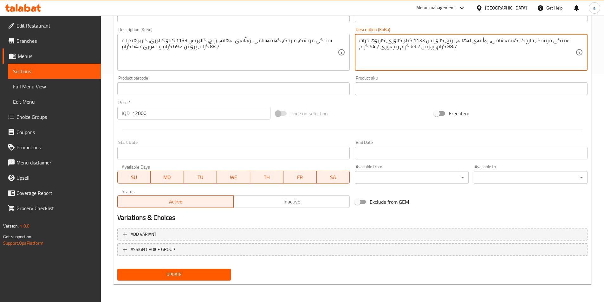
type textarea "سینگی مریشک، قارچک، گەنمەشامی، زەڵاتەی لەهانە، برنج، کالۆريس 1133 کیلۆ کالۆری، …"
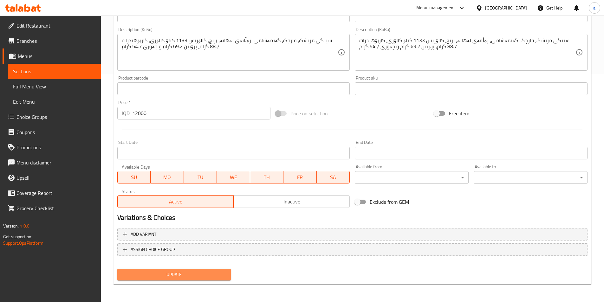
click at [194, 273] on span "Update" at bounding box center [174, 275] width 104 height 8
click at [137, 272] on span "Update" at bounding box center [174, 275] width 104 height 8
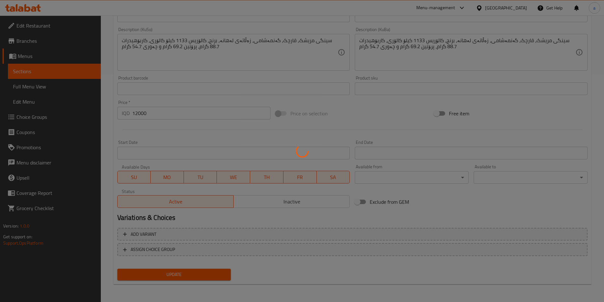
click at [30, 59] on div at bounding box center [302, 151] width 604 height 302
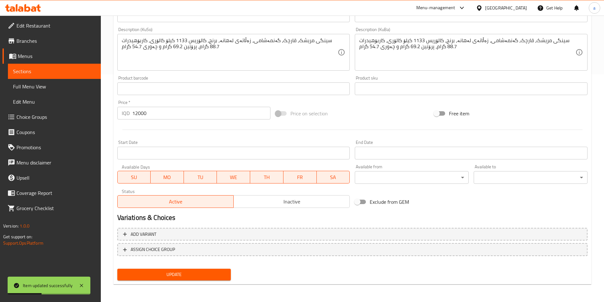
click at [57, 67] on link "Sections" at bounding box center [54, 71] width 93 height 15
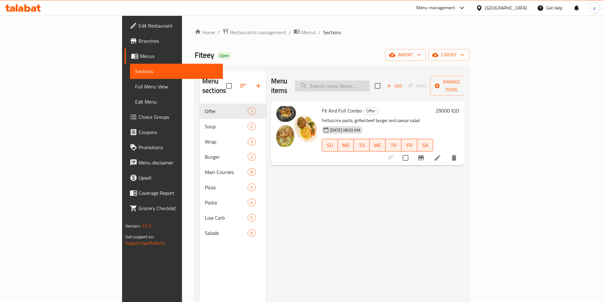
click at [369, 80] on input "search" at bounding box center [332, 85] width 75 height 11
paste input "Chicken mushroom"
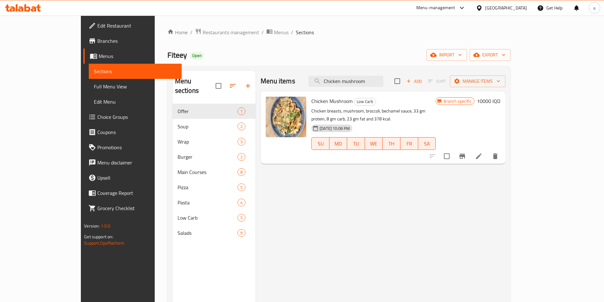
type input "Chicken mushroom"
click at [482, 152] on icon at bounding box center [479, 156] width 8 height 8
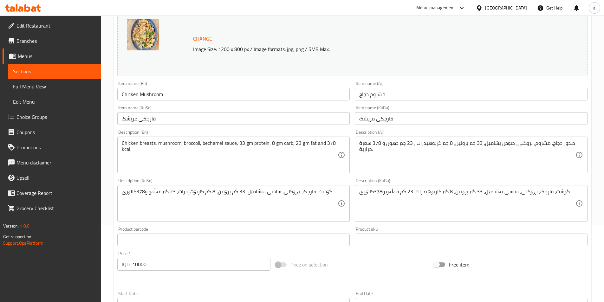
scroll to position [95, 0]
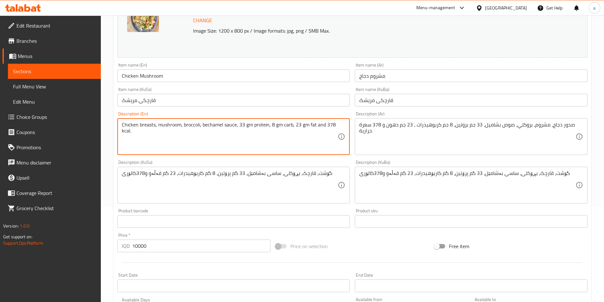
paste textarea "Breast chicken, broccoli, carrot, cauliflower, mushroom, sauce, Calories 729 kc…"
type textarea "Breast chicken, broccoli, carrot, cauliflower, mushroom, sauce, Calories 729 kc…"
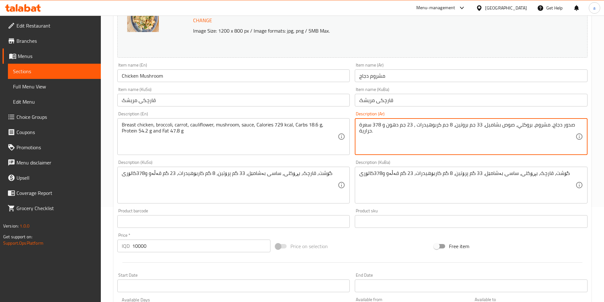
paste textarea "ر دجاج، بروكلي، جزر، قرنبيط، فطر، صلصة، سعرات حرارية 729 كيلو كالوري، كربوهيدرا…"
type textarea "صدر دجاج، بروكلي، جزر، قرنبيط، فطر، صلصة، سعرات حرارية 729 كيلو كالوري، كربوهيد…"
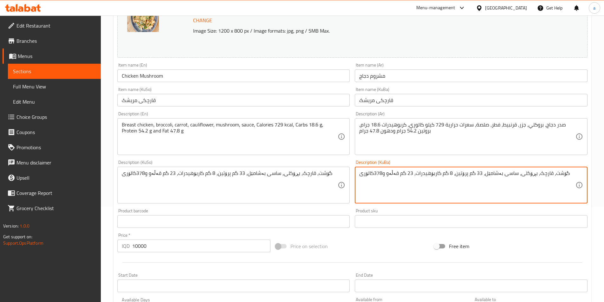
paste textarea "سینگی مریشک، بڕۆکلی، گێزەر، قەڕنابیت، قارچک، [PERSON_NAME]، کالۆريس 729 کیلۆ کا…"
type textarea "سینگی مریشک، بڕۆکلی، گێزەر، قەڕنابیت، قارچک، [PERSON_NAME]، کالۆريس 729 کیلۆ کا…"
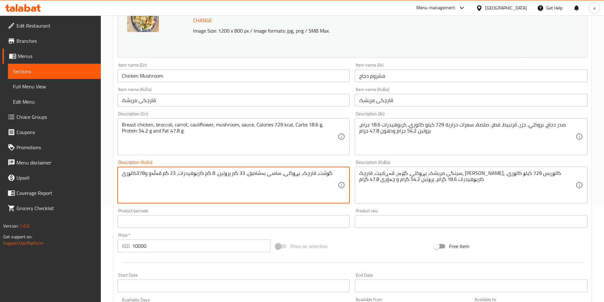
paste textarea "سینگی مریشک، بڕۆکلی، گێزەر، قەڕنابیت، قارچک، [PERSON_NAME]، کالۆريس 729 کیلۆ کا…"
type textarea "سینگی مریشک، بڕۆکلی، گێزەر، قەڕنابیت، قارچک، [PERSON_NAME]، کالۆريس 729 کیلۆ کا…"
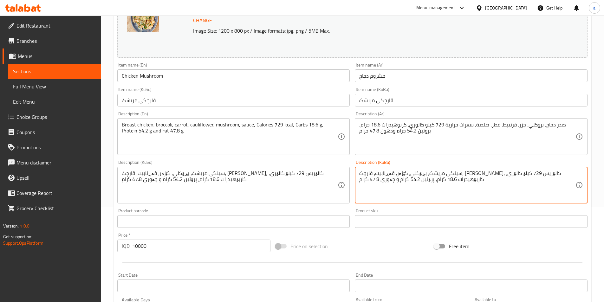
click at [465, 175] on textarea "سینگی مریشک، بڕۆکلی، گێزەر، قەڕنابیت، قارچک، [PERSON_NAME]، کالۆريس 729 کیلۆ کا…" at bounding box center [467, 185] width 216 height 30
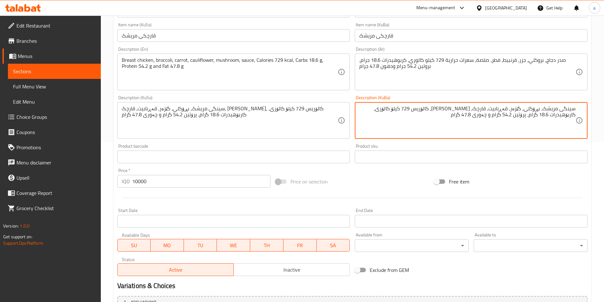
scroll to position [228, 0]
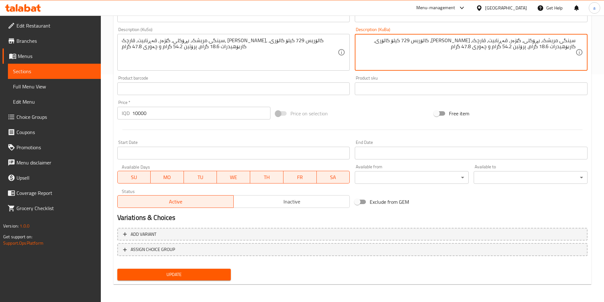
click at [151, 273] on span "Update" at bounding box center [174, 275] width 104 height 8
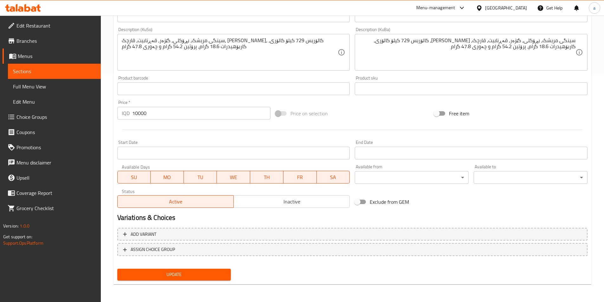
click at [181, 277] on span "Update" at bounding box center [174, 275] width 104 height 8
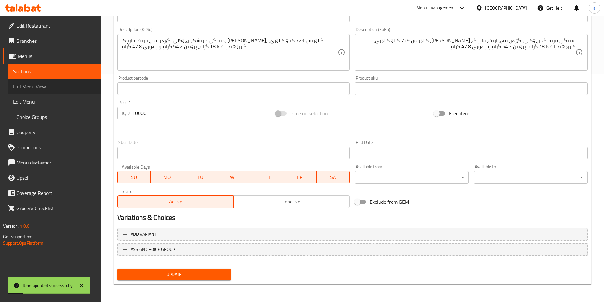
click at [32, 84] on span "Full Menu View" at bounding box center [54, 87] width 83 height 8
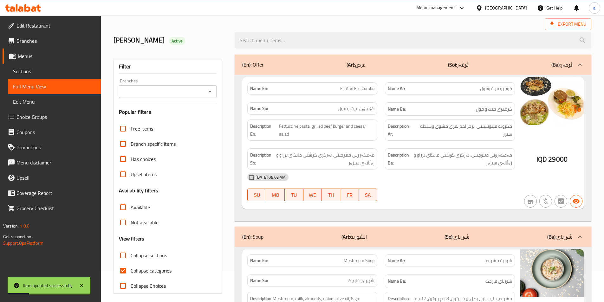
click at [207, 91] on icon "Open" at bounding box center [210, 92] width 8 height 8
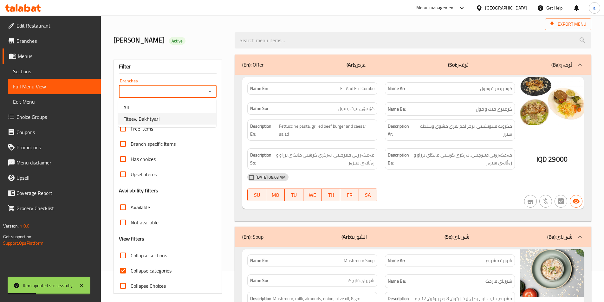
click at [174, 121] on li "Fiteey, Bakhtyari" at bounding box center [167, 118] width 98 height 11
type input "Fiteey, Bakhtyari"
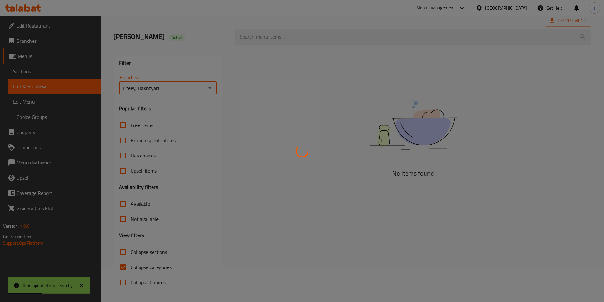
scroll to position [35, 0]
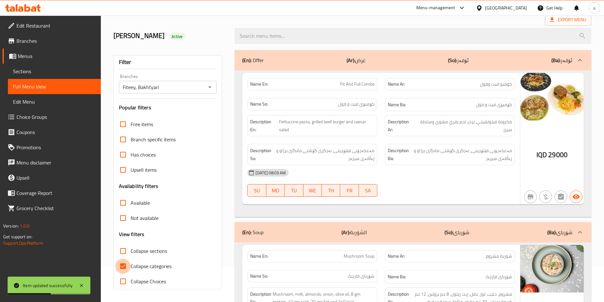
click at [119, 266] on input "Collapse categories" at bounding box center [122, 266] width 15 height 15
checkbox input "false"
click at [124, 253] on input "Collapse sections" at bounding box center [122, 250] width 15 height 15
checkbox input "true"
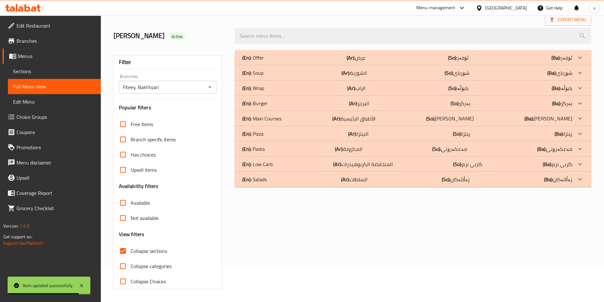
click at [139, 266] on span "Collapse categories" at bounding box center [151, 266] width 41 height 8
click at [131, 266] on input "Collapse categories" at bounding box center [122, 266] width 15 height 15
checkbox input "true"
click at [373, 132] on div "(En): Pizza (Ar): البيتزا (So): پیتزا (Ba): پیتزا" at bounding box center [407, 134] width 330 height 8
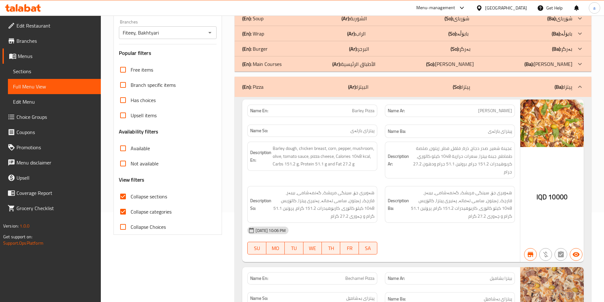
scroll to position [0, 0]
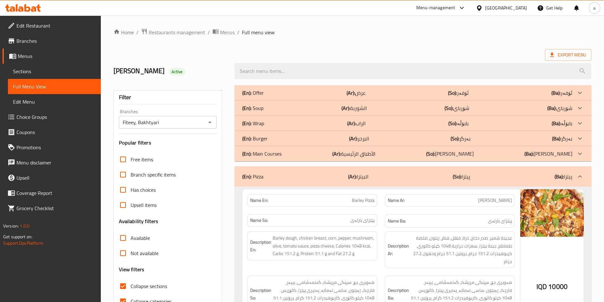
click at [42, 74] on span "Sections" at bounding box center [54, 71] width 83 height 8
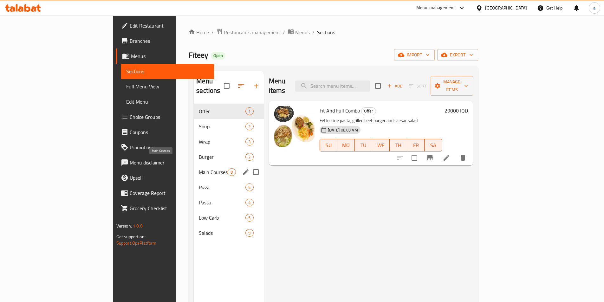
click at [199, 168] on span "Main Courses" at bounding box center [213, 172] width 29 height 8
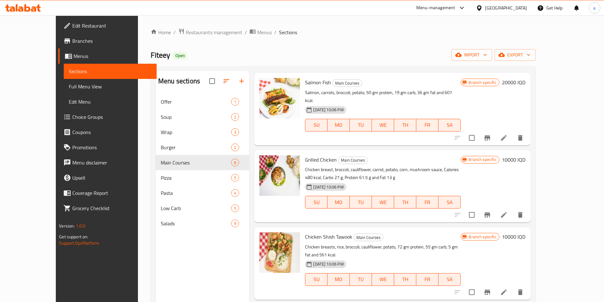
scroll to position [284, 0]
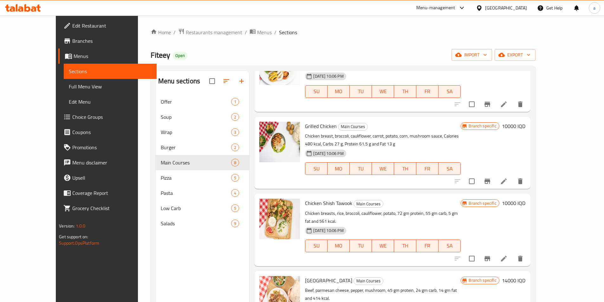
click at [512, 176] on li at bounding box center [504, 181] width 18 height 11
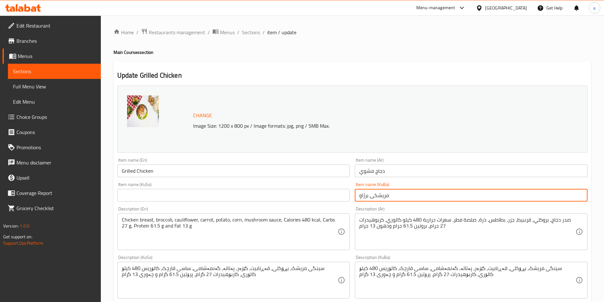
drag, startPoint x: 380, startPoint y: 197, endPoint x: 322, endPoint y: 200, distance: 58.4
click at [322, 200] on div "Change Image Size: 1200 x 800 px / Image formats: jpg, png / 5MB Max. Item name…" at bounding box center [352, 260] width 475 height 355
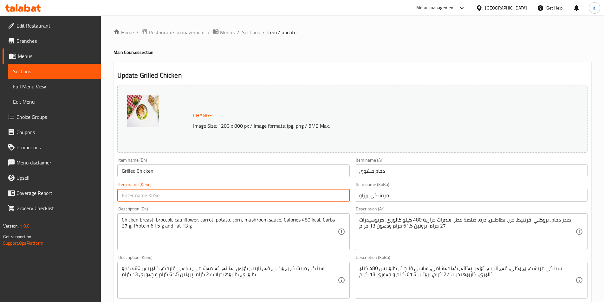
click at [307, 192] on input "text" at bounding box center [233, 195] width 233 height 13
paste input "مریشکی برژاو"
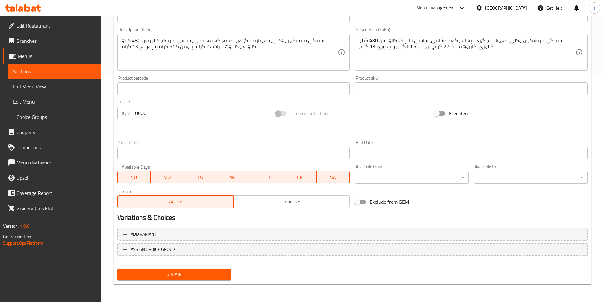
type input "مریشکی برژاو"
click at [204, 274] on span "Update" at bounding box center [174, 275] width 104 height 8
click at [60, 67] on span "Sections" at bounding box center [54, 71] width 83 height 8
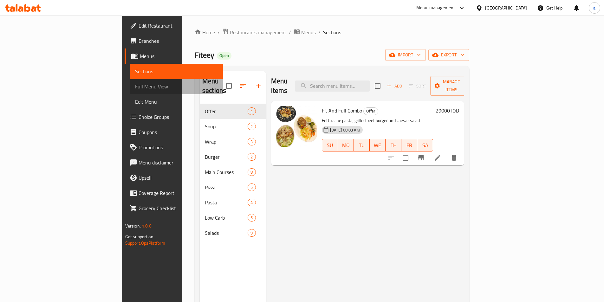
click at [135, 83] on span "Full Menu View" at bounding box center [176, 87] width 83 height 8
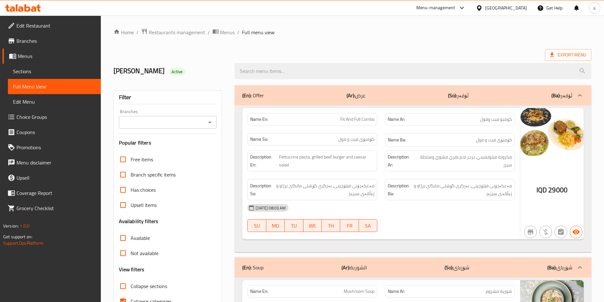
click at [205, 121] on div "Branches" at bounding box center [168, 122] width 98 height 13
click at [210, 124] on icon "Open" at bounding box center [210, 123] width 8 height 8
click at [183, 149] on li "Fiteey, Bakhtyari" at bounding box center [167, 149] width 98 height 11
type input "Fiteey, Bakhtyari"
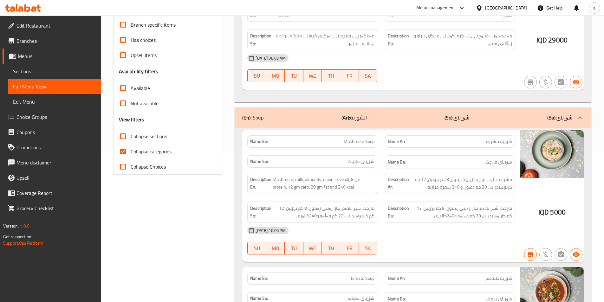
scroll to position [190, 0]
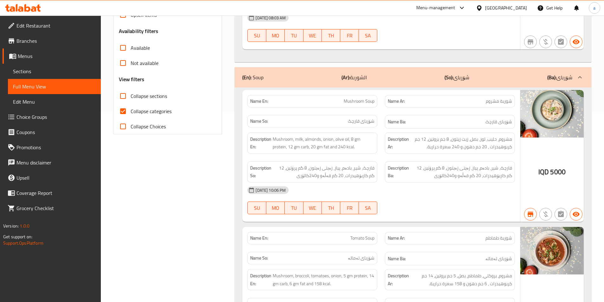
click at [123, 95] on input "Collapse sections" at bounding box center [122, 95] width 15 height 15
checkbox input "true"
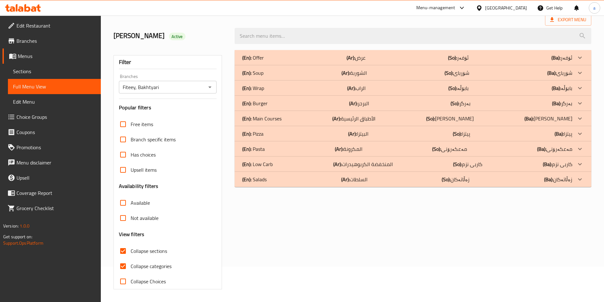
scroll to position [35, 0]
click at [441, 117] on p "(So): [PERSON_NAME]" at bounding box center [450, 119] width 48 height 8
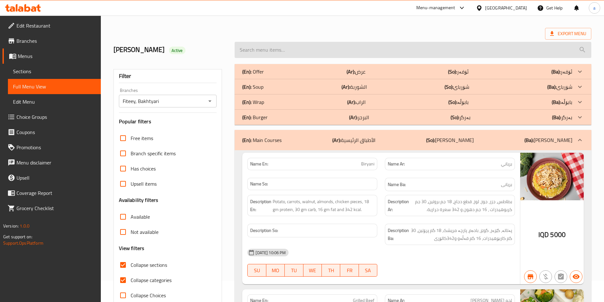
scroll to position [0, 0]
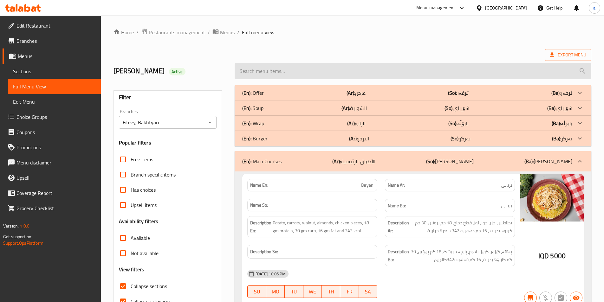
click at [412, 73] on input "search" at bounding box center [412, 71] width 356 height 16
paste input "Chicken mushroom"
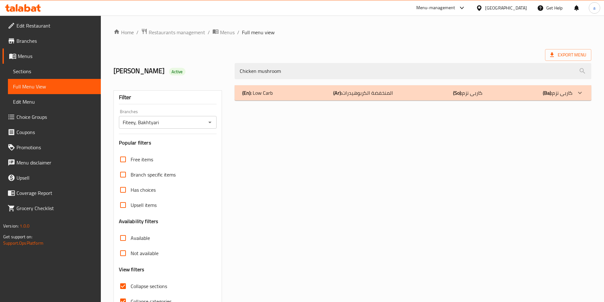
type input "Chicken mushroom"
click at [409, 88] on div "(En): Low Carb (Ar): المنخفضة الكربوهيدرات (So): کاربی نزم (Ba): کاربی نزم" at bounding box center [412, 92] width 356 height 15
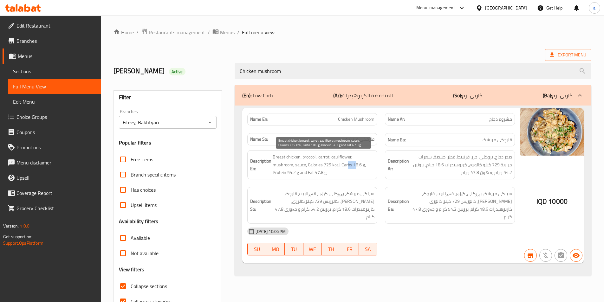
drag, startPoint x: 347, startPoint y: 167, endPoint x: 355, endPoint y: 165, distance: 8.3
click at [355, 165] on span "Breast chicken, broccoli, carrot, cauliflower, mushroom, sauce, Calories 729 kc…" at bounding box center [324, 164] width 102 height 23
click at [355, 166] on span "Breast chicken, broccoli, carrot, cauliflower, mushroom, sauce, Calories 729 kc…" at bounding box center [324, 164] width 102 height 23
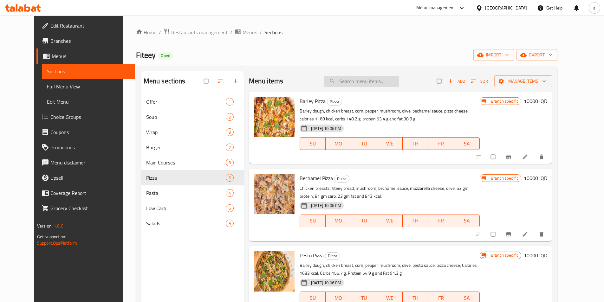
click at [367, 76] on input "search" at bounding box center [361, 81] width 75 height 11
paste input "Bechamel pizza"
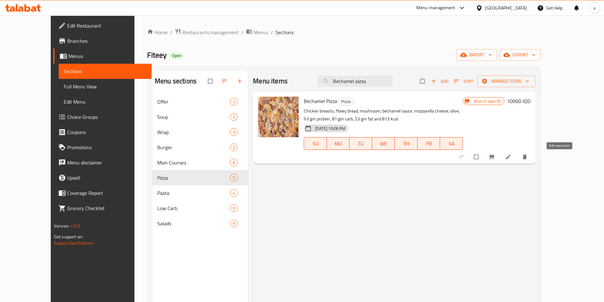
type input "Bechamel pizza"
click at [511, 157] on icon at bounding box center [508, 157] width 6 height 6
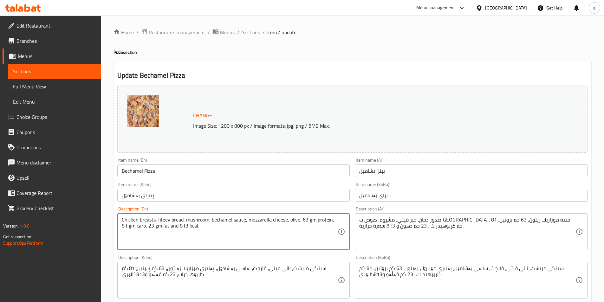
paste textarea "Barley dough, chicken breast, corn, pepper, mushroom, olive, bechamel sauce, pi…"
type textarea "Barley dough, chicken breast, corn, pepper, mushroom, olive, bechamel sauce, pi…"
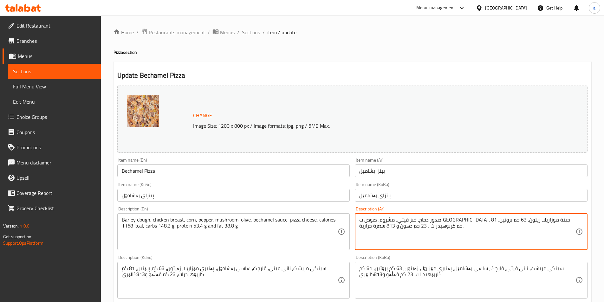
paste textarea "جينة شعير، صدر دجاج، ذرة، فلفل، فطر، زيتون، صلصة بشاميل، جبنة بيتزا، سعرات حرار…"
type textarea "عجينة شعير، صدر دجاج، ذرة، فلفل، فطر، زيتون، صلصة بشاميل، جبنة بيتزا، سعرات حرا…"
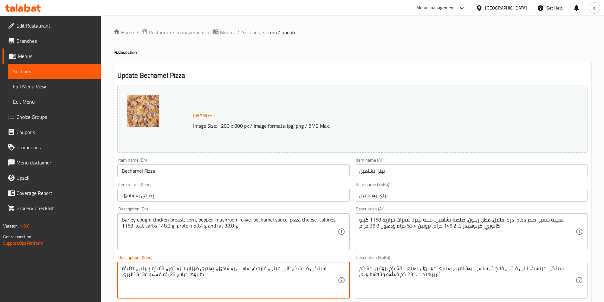
paste textarea "هەویرى جۆ، سینگی مریشک، گەنمەشامی، بیبەر، قارچک، زەیتون، ساسی بەشامێل، پەنیری پ…"
type textarea "هەویرى جۆ، سینگی مریشک، گەنمەشامی، بیبەر، قارچک، زەیتون، ساسی بەشامێل، پەنیری پ…"
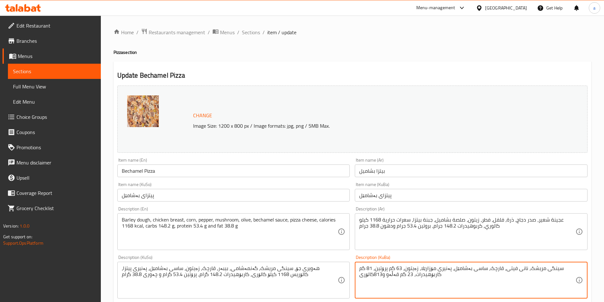
paste textarea "هەویرى جۆ، سینگی مریشک، گەنمەشامی، بیبەر، قارچک، زەیتون، ساسی بەشامێل، پەنیری پ…"
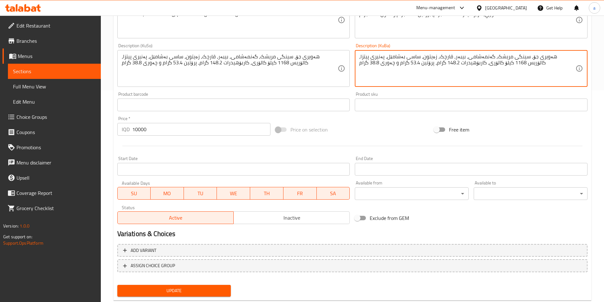
scroll to position [228, 0]
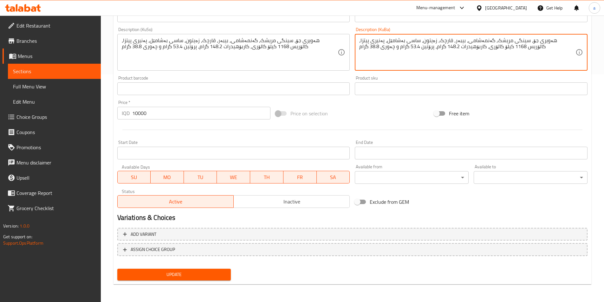
type textarea "هەویرى جۆ، سینگی مریشک، گەنمەشامی، بیبەر، قارچک، زەیتون، ساسی بەشامێل، پەنیری پ…"
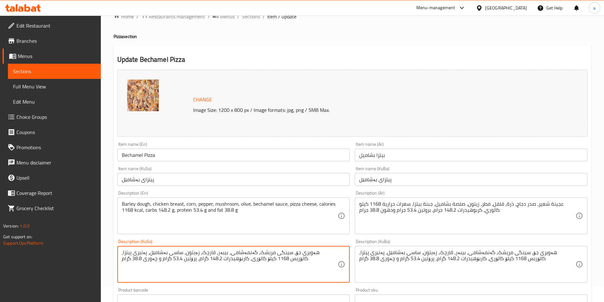
scroll to position [0, 0]
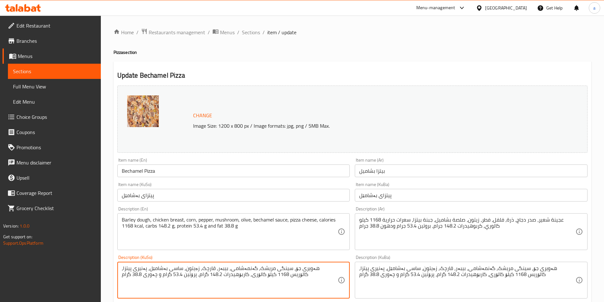
type textarea "هەویرى جۆ، سینگی مریشک، گەنمەشامی، بیبەر، قارچک، زەیتون، ساسی بەشامێل، پەنیری پ…"
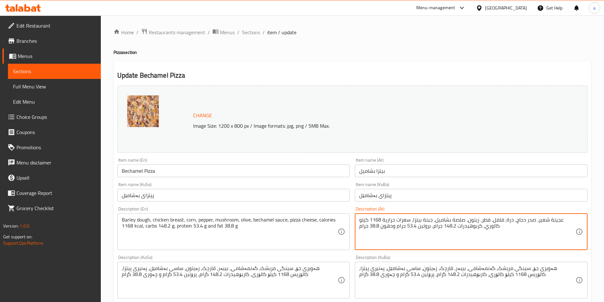
click at [542, 226] on textarea "عجينة شعير، صدر دجاج، ذرة، فلفل، فطر، زيتون، صلصة بشاميل، جبنة بيتزا، سعرات حرا…" at bounding box center [467, 232] width 216 height 30
click at [517, 240] on textarea "عجينة شعير، صدر دجاج، ذرة، فلفل، فطر، زيتون، صلصة بشاميل، جبنة بيتزا، سعرات حرا…" at bounding box center [467, 232] width 216 height 30
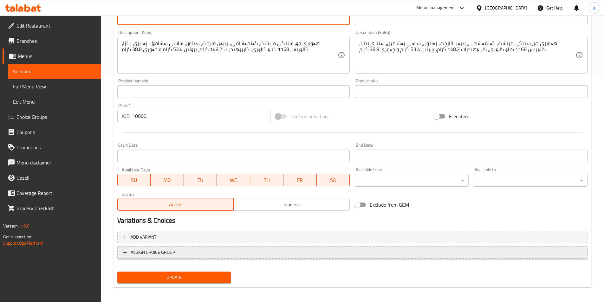
scroll to position [228, 0]
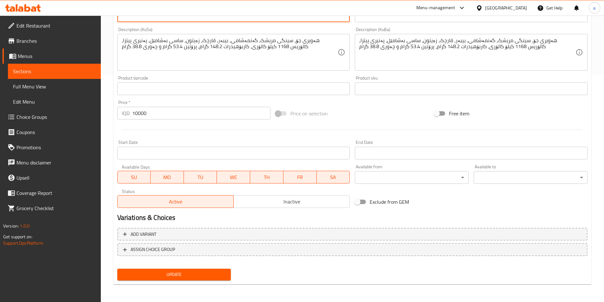
click at [172, 280] on button "Update" at bounding box center [174, 275] width 114 height 12
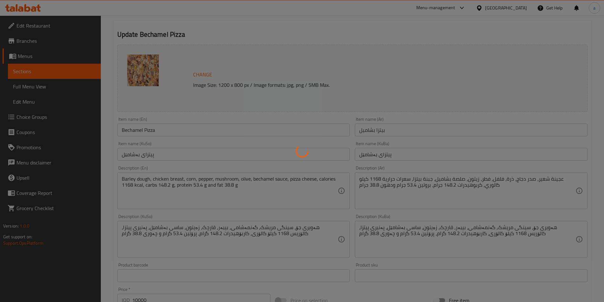
scroll to position [0, 0]
